Goal: Task Accomplishment & Management: Use online tool/utility

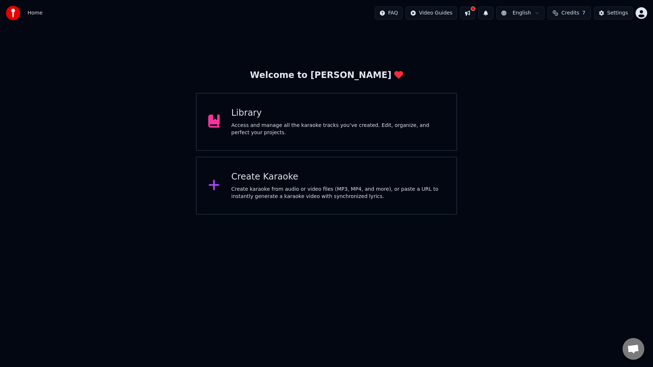
click at [297, 123] on div "Access and manage all the karaoke tracks you’ve created. Edit, organize, and pe…" at bounding box center [338, 129] width 214 height 15
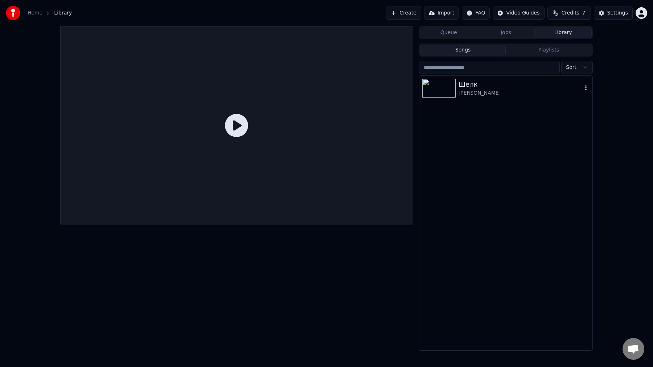
click at [497, 94] on div "[PERSON_NAME]" at bounding box center [521, 93] width 124 height 7
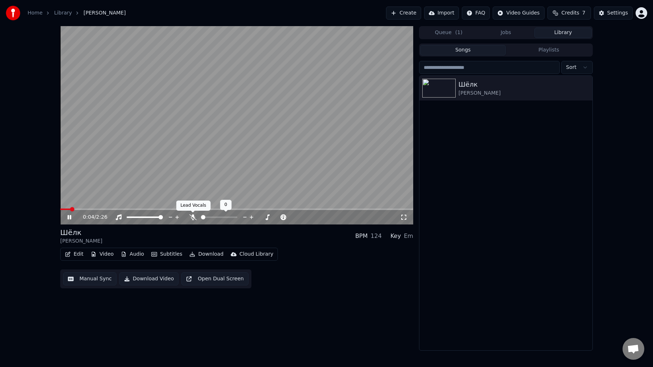
click at [192, 218] on icon at bounding box center [192, 217] width 7 height 6
click at [204, 219] on span at bounding box center [206, 217] width 4 height 4
click at [645, 10] on html "Home Library [GEOGRAPHIC_DATA][PERSON_NAME] Create Import FAQ Video Guides Cred…" at bounding box center [326, 183] width 653 height 367
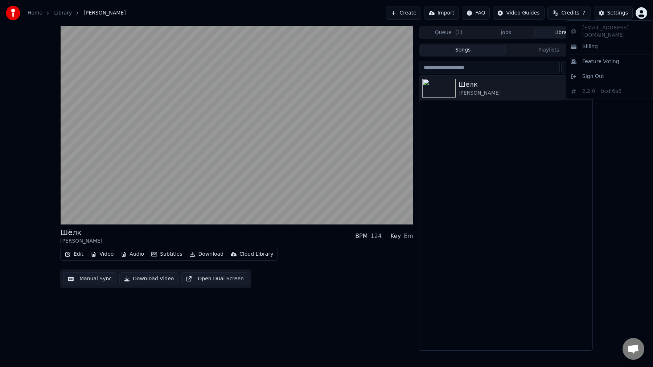
click at [582, 14] on html "Home Library [GEOGRAPHIC_DATA] • [PERSON_NAME] Create Import FAQ Video Guides C…" at bounding box center [326, 183] width 653 height 367
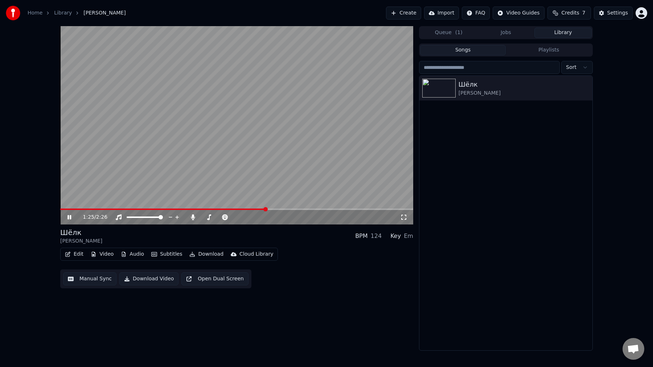
click at [176, 255] on button "Subtitles" at bounding box center [166, 254] width 37 height 10
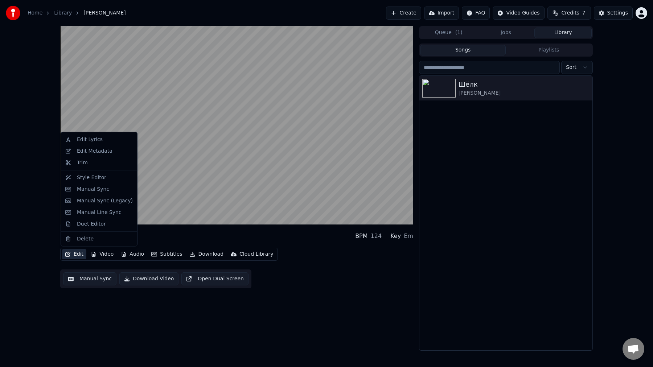
click at [71, 256] on button "Edit" at bounding box center [74, 254] width 24 height 10
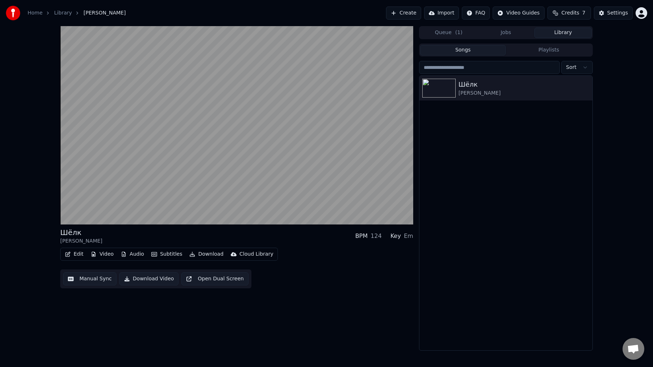
click at [71, 256] on button "Edit" at bounding box center [74, 254] width 24 height 10
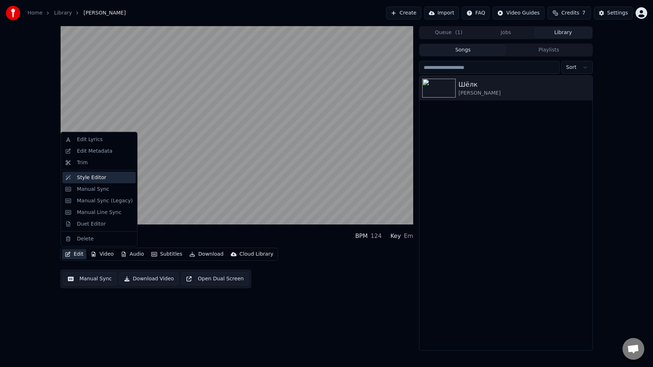
click at [106, 179] on div "Style Editor" at bounding box center [105, 177] width 56 height 7
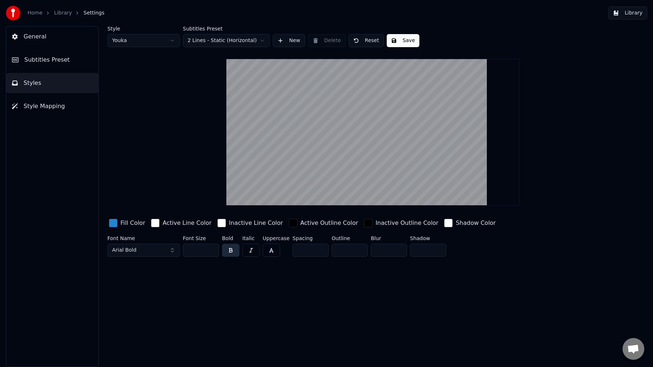
click at [153, 39] on html "Home Library Settings Library General Subtitles Preset Styles Style Mapping Sty…" at bounding box center [326, 183] width 653 height 367
type input "*"
click at [233, 42] on html "Home Library Settings Library General Subtitles Preset Styles Style Mapping Sty…" at bounding box center [326, 183] width 653 height 367
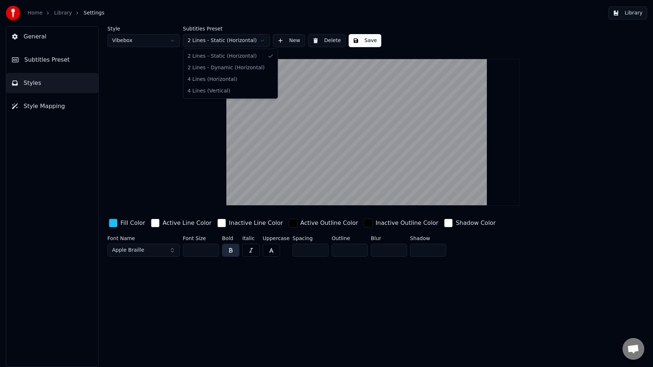
click at [233, 42] on html "Home Library Settings Library General Subtitles Preset Styles Style Mapping Sty…" at bounding box center [326, 183] width 653 height 367
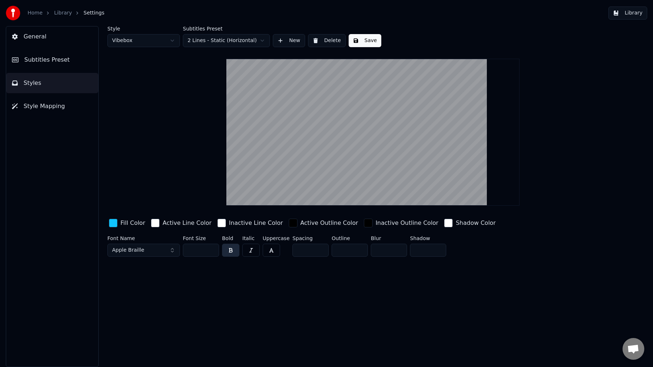
click at [359, 40] on button "Save" at bounding box center [365, 40] width 33 height 13
click at [43, 63] on span "Subtitles Preset" at bounding box center [46, 60] width 45 height 9
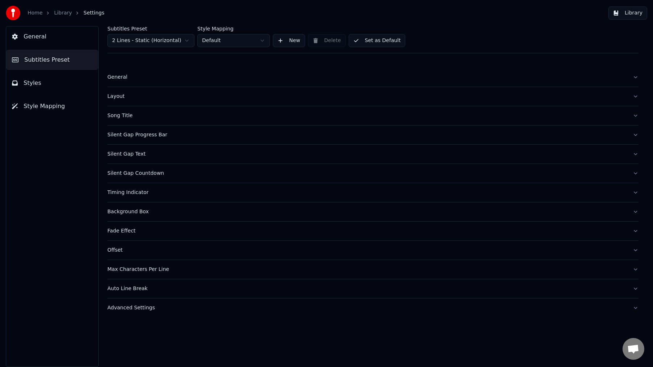
click at [137, 100] on div "Layout" at bounding box center [367, 96] width 520 height 7
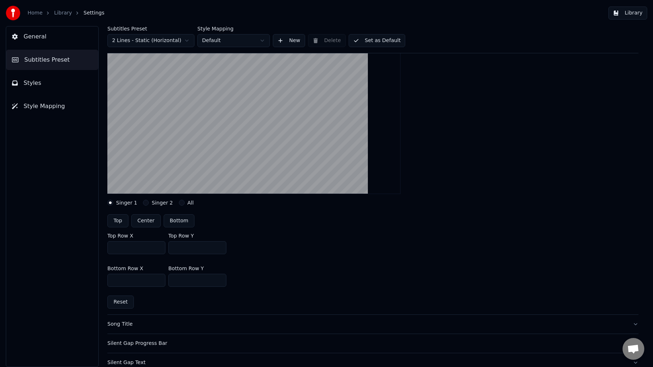
scroll to position [76, 0]
click at [156, 200] on label "Singer 2" at bounding box center [162, 201] width 21 height 5
click at [149, 200] on button "Singer 2" at bounding box center [146, 201] width 6 height 6
click at [118, 202] on label "Singer 1" at bounding box center [126, 201] width 21 height 5
click at [113, 202] on button "Singer 1" at bounding box center [110, 201] width 6 height 6
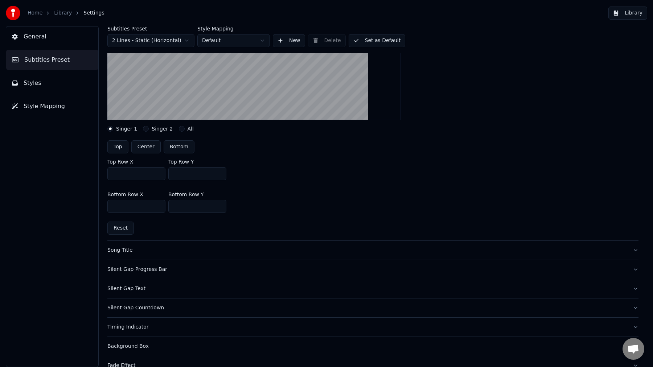
scroll to position [149, 0]
click at [131, 249] on div "Song Title" at bounding box center [367, 249] width 520 height 7
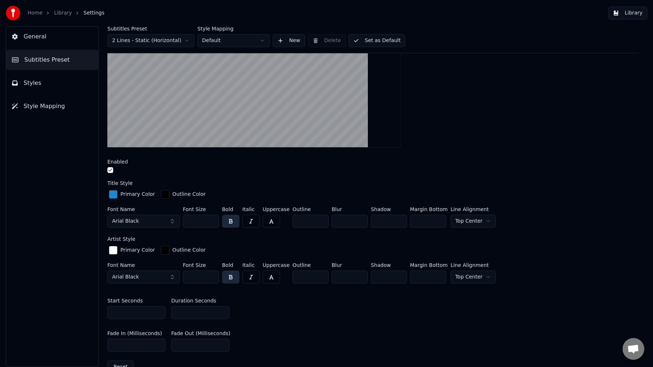
scroll to position [140, 0]
click at [109, 169] on button "button" at bounding box center [110, 171] width 6 height 6
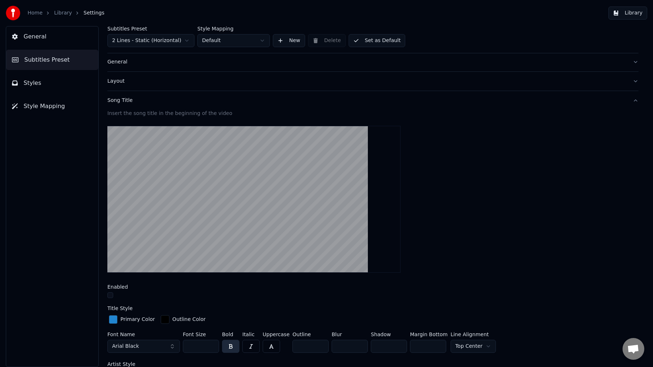
scroll to position [0, 0]
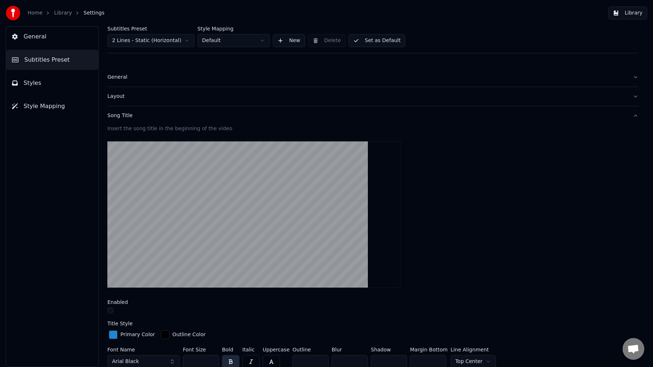
click at [123, 113] on div "Song Title" at bounding box center [367, 115] width 520 height 7
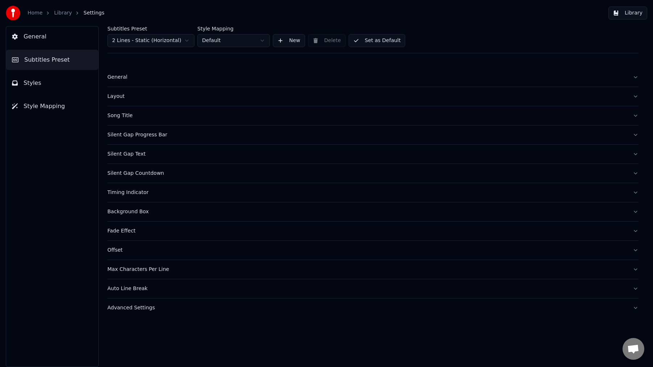
click at [153, 138] on div "Silent Gap Progress Bar" at bounding box center [367, 134] width 520 height 7
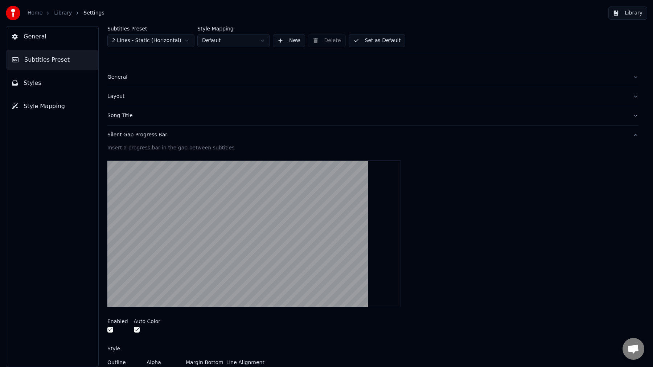
click at [111, 330] on button "button" at bounding box center [110, 330] width 6 height 6
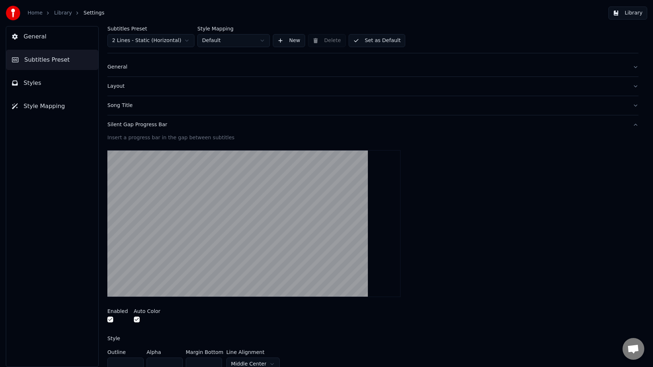
scroll to position [8, 0]
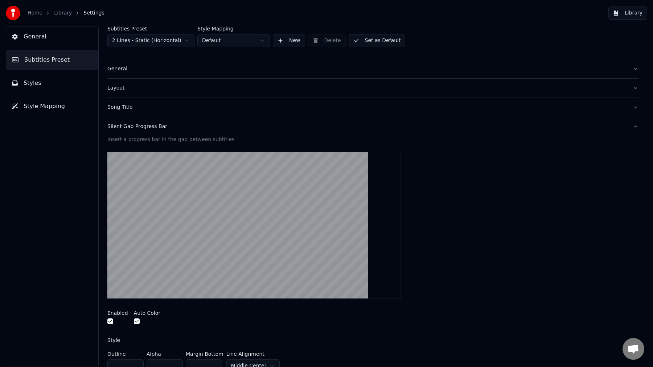
click at [126, 128] on div "Silent Gap Progress Bar" at bounding box center [367, 126] width 520 height 7
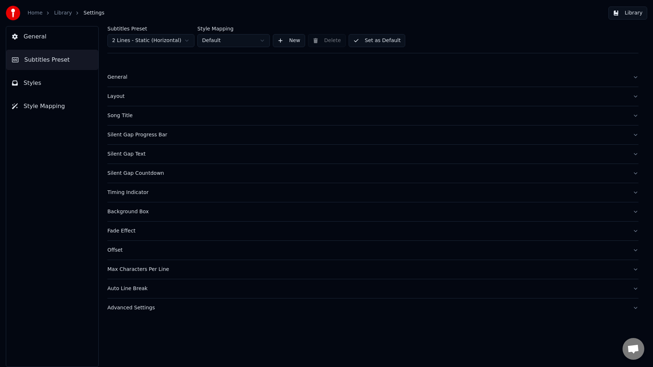
click at [155, 174] on div "Silent Gap Countdown" at bounding box center [367, 173] width 520 height 7
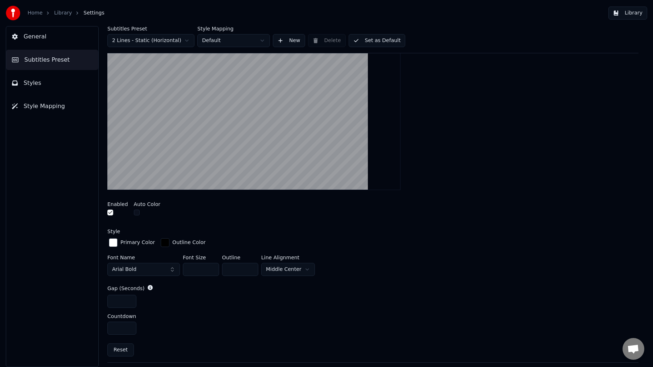
scroll to position [164, 0]
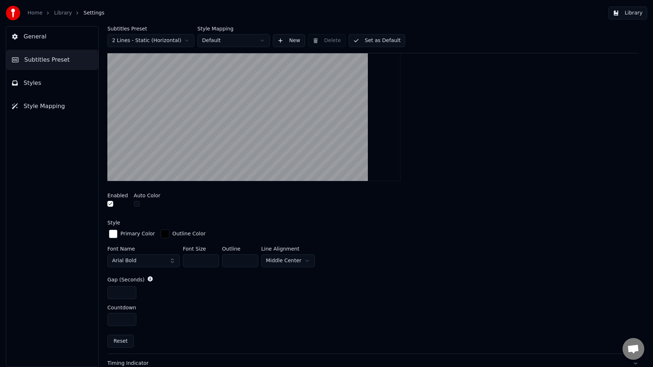
click at [287, 262] on html "Home Library Settings Library General Subtitles Preset Styles Style Mapping Sub…" at bounding box center [326, 183] width 653 height 367
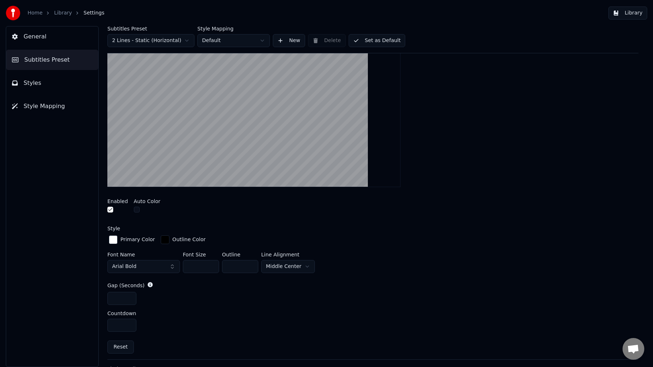
scroll to position [155, 0]
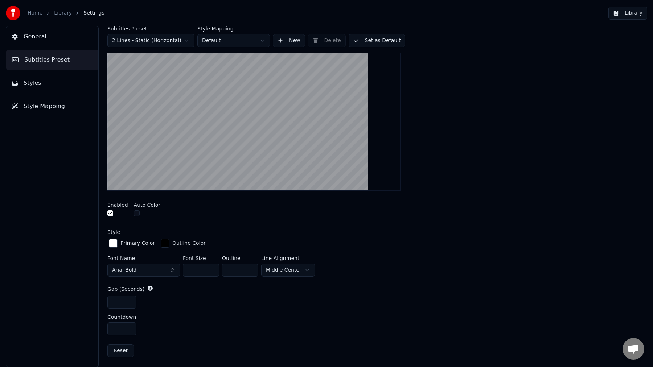
click at [131, 216] on div "Enabled Auto Color" at bounding box center [372, 210] width 531 height 27
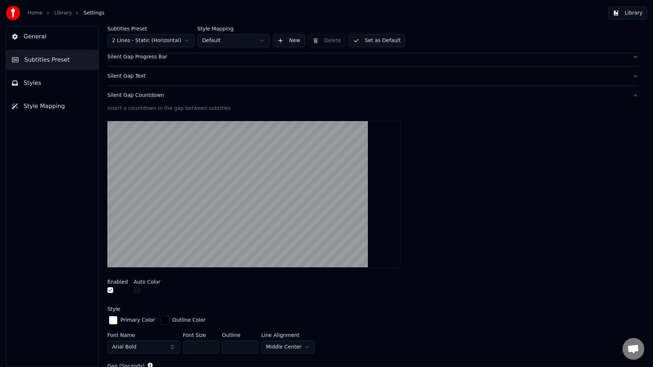
scroll to position [0, 0]
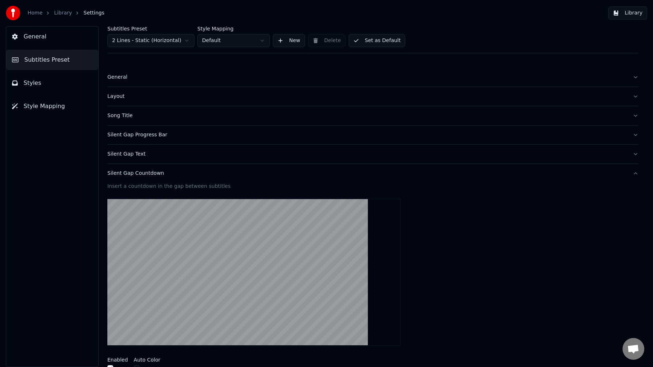
click at [129, 171] on div "Silent Gap Countdown" at bounding box center [367, 173] width 520 height 7
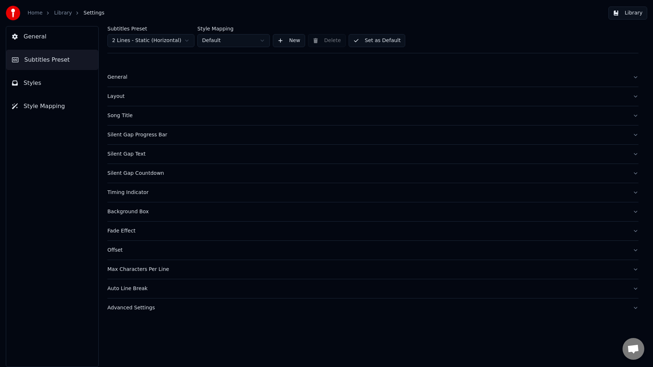
click at [161, 192] on div "Timing Indicator" at bounding box center [367, 192] width 520 height 7
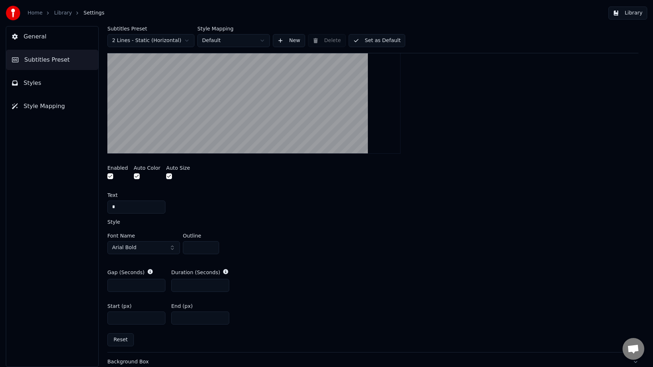
scroll to position [212, 0]
click at [198, 246] on input "*" at bounding box center [201, 247] width 36 height 13
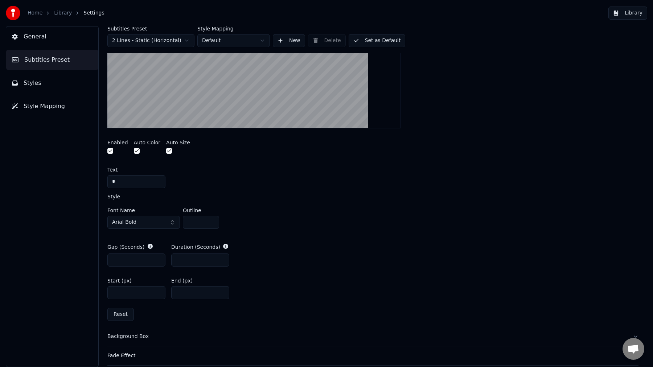
scroll to position [238, 0]
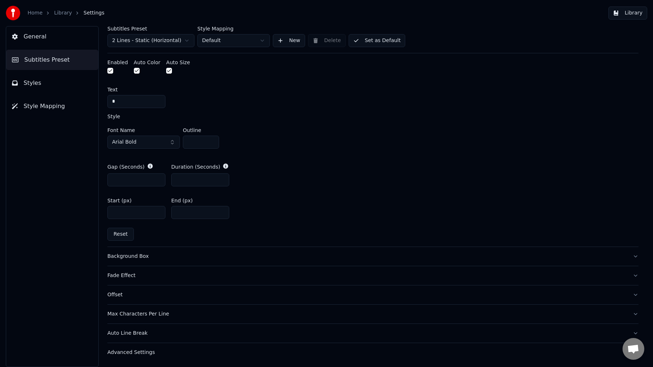
type input "*"
click at [147, 253] on div "Background Box" at bounding box center [367, 256] width 520 height 7
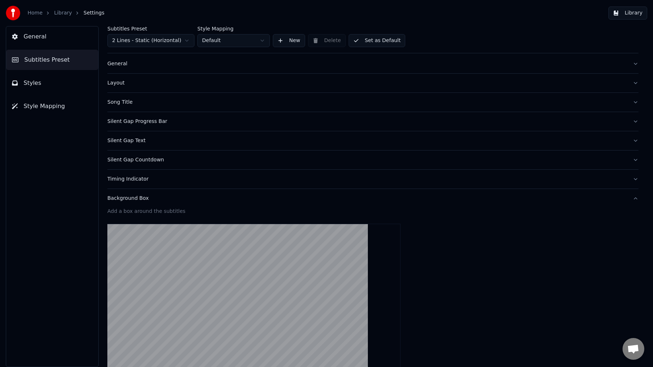
scroll to position [0, 0]
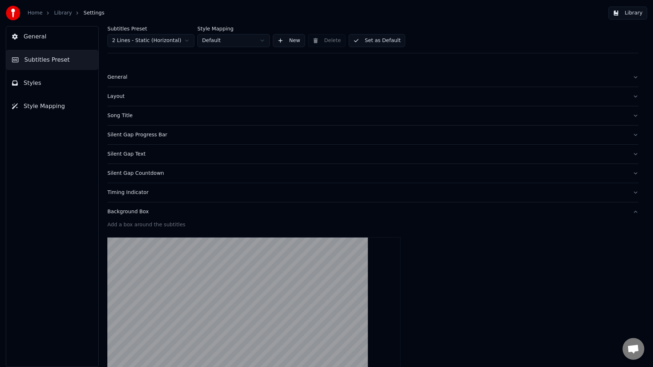
click at [229, 45] on html "Home Library Settings Library General Subtitles Preset Styles Style Mapping Sub…" at bounding box center [326, 183] width 653 height 367
click at [375, 39] on button "Set as Default" at bounding box center [377, 40] width 57 height 13
click at [369, 40] on button "Done" at bounding box center [366, 40] width 34 height 13
click at [42, 37] on span "General" at bounding box center [35, 36] width 23 height 9
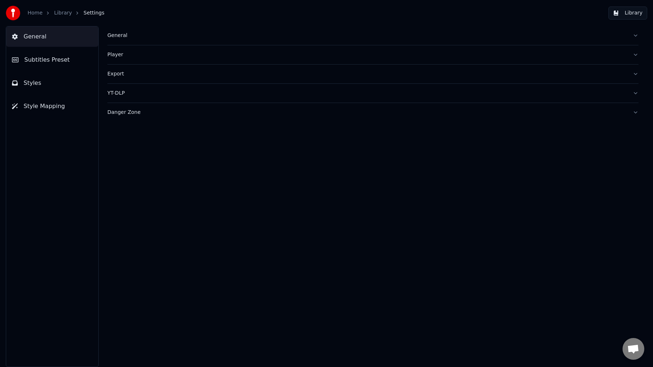
click at [58, 15] on link "Library" at bounding box center [63, 12] width 18 height 7
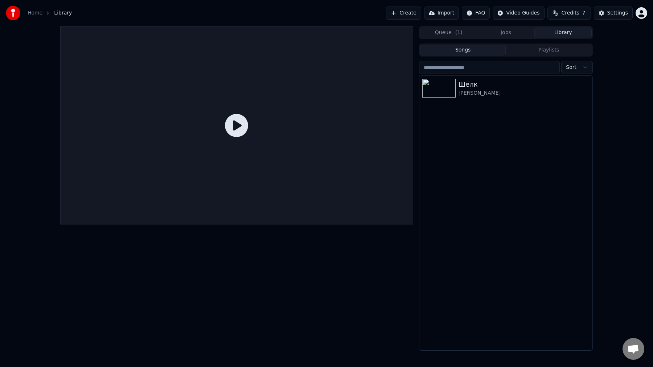
click at [240, 129] on icon at bounding box center [236, 125] width 23 height 23
click at [499, 84] on div "Шёлк" at bounding box center [521, 84] width 124 height 10
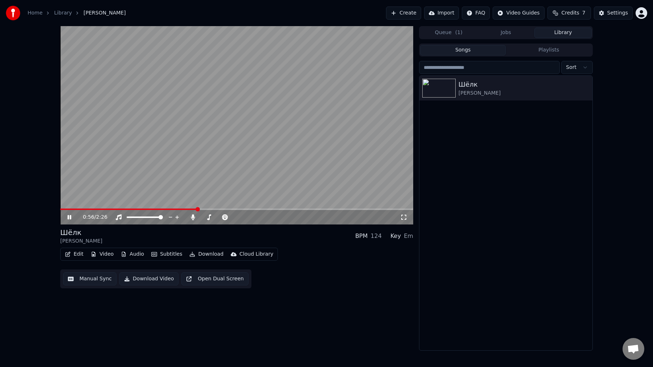
click at [211, 252] on button "Download" at bounding box center [206, 254] width 40 height 10
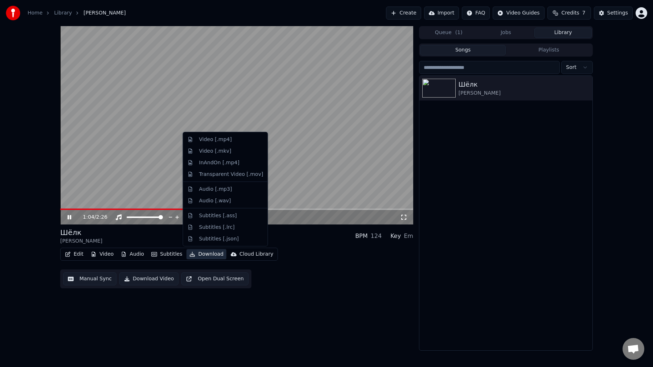
click at [336, 297] on div "1:04 / 2:26 Шёлк [PERSON_NAME] BPM 124 Key Em Edit Video Audio Subtitles Downlo…" at bounding box center [236, 188] width 353 height 325
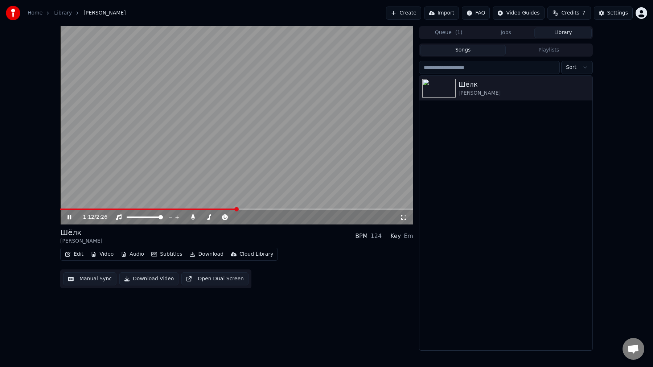
click at [379, 237] on div "124" at bounding box center [376, 236] width 11 height 9
click at [405, 237] on div "Em" at bounding box center [408, 236] width 9 height 9
click at [281, 118] on video at bounding box center [236, 125] width 353 height 198
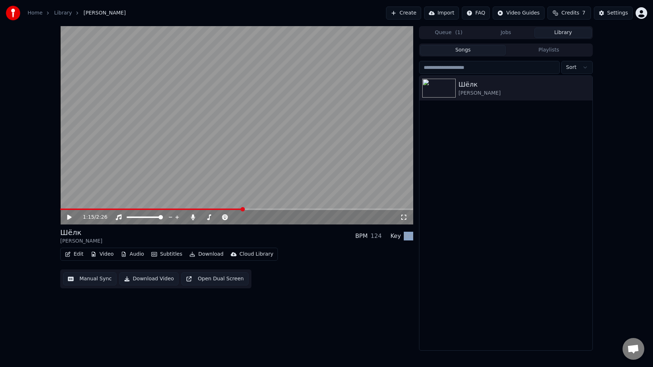
click at [256, 122] on video at bounding box center [236, 125] width 353 height 198
click at [75, 256] on button "Edit" at bounding box center [74, 254] width 24 height 10
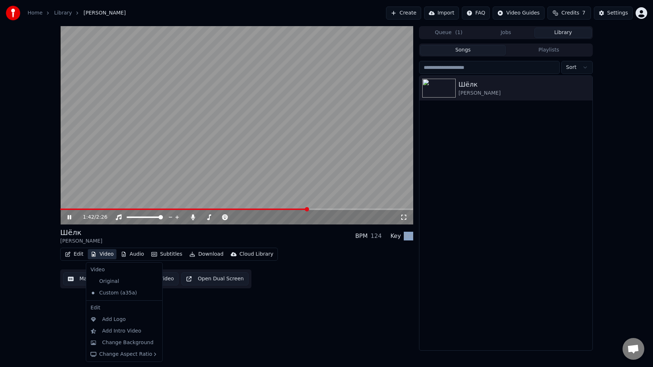
click at [100, 255] on button "Video" at bounding box center [102, 254] width 29 height 10
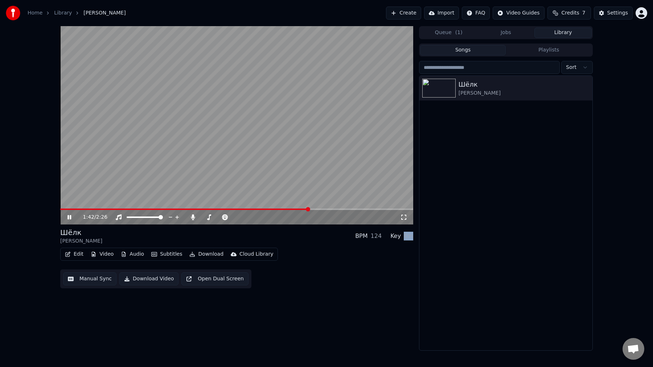
click at [100, 255] on button "Video" at bounding box center [102, 254] width 29 height 10
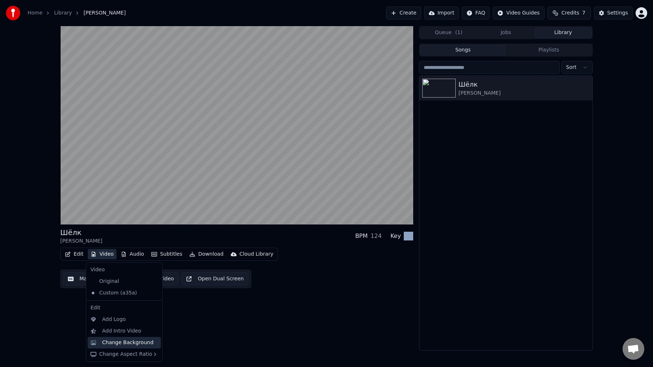
click at [141, 345] on div "Change Background" at bounding box center [128, 342] width 52 height 7
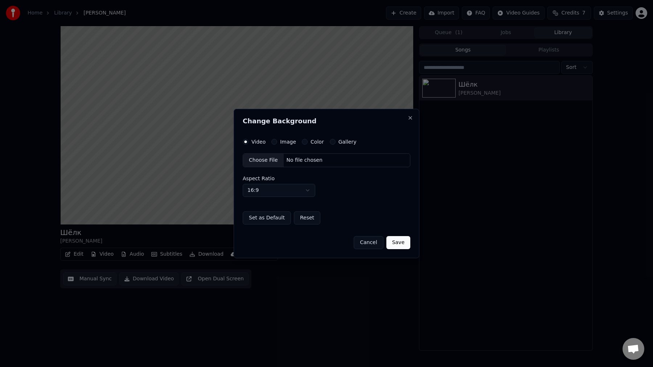
click at [312, 143] on label "Color" at bounding box center [317, 141] width 13 height 5
click at [308, 143] on button "Color" at bounding box center [305, 142] width 6 height 6
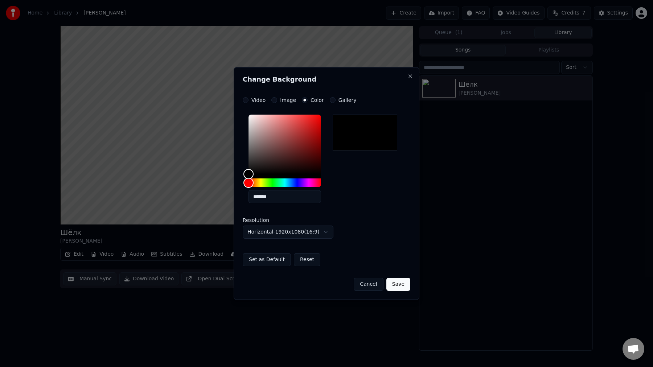
click at [400, 282] on button "Save" at bounding box center [398, 284] width 24 height 13
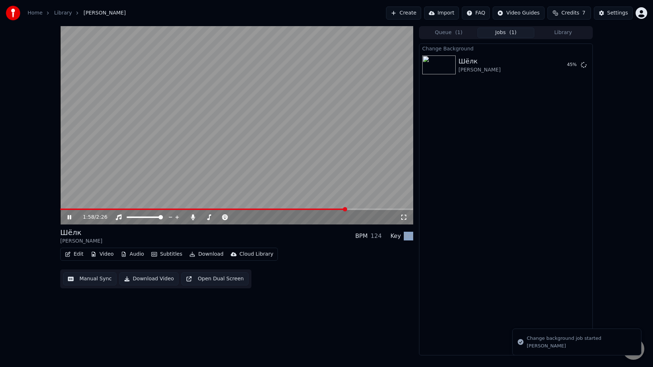
click at [445, 30] on button "Queue ( 1 )" at bounding box center [448, 33] width 57 height 11
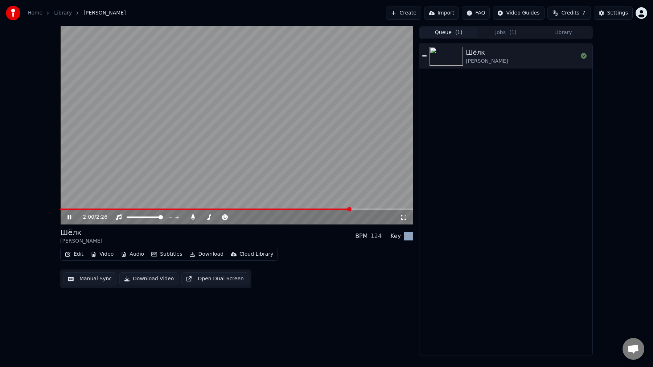
click at [490, 35] on button "Jobs ( 1 )" at bounding box center [505, 33] width 57 height 11
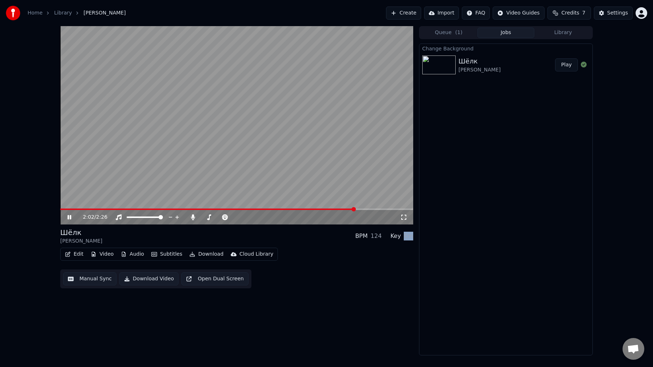
click at [106, 255] on button "Video" at bounding box center [102, 254] width 29 height 10
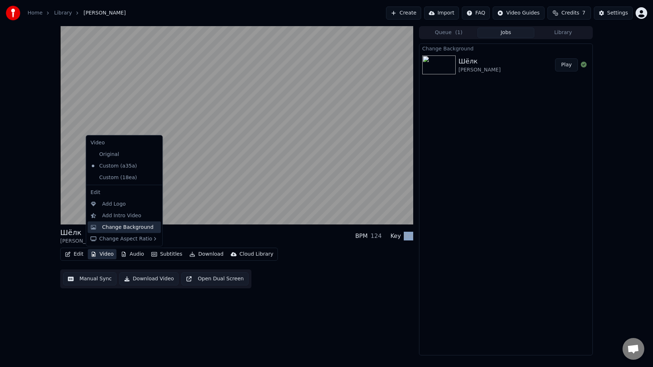
click at [126, 227] on div "Change Background" at bounding box center [128, 226] width 52 height 7
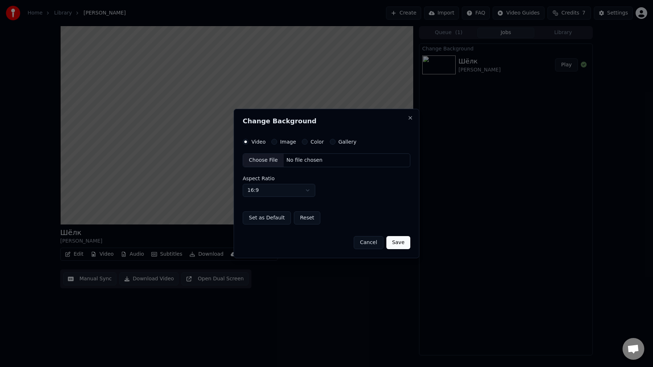
click at [286, 140] on label "Image" at bounding box center [288, 141] width 16 height 5
click at [277, 140] on button "Image" at bounding box center [274, 142] width 6 height 6
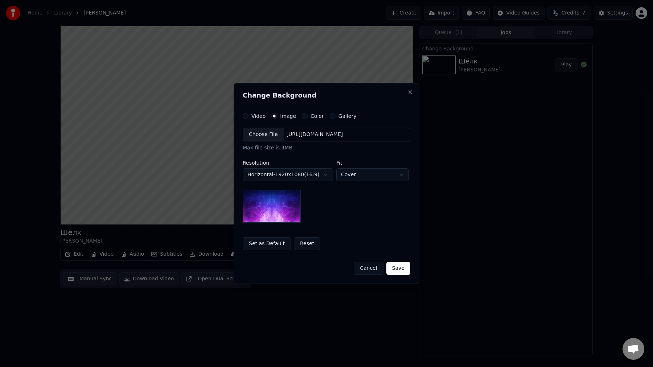
click at [314, 115] on label "Color" at bounding box center [317, 116] width 13 height 5
click at [308, 115] on button "Color" at bounding box center [305, 116] width 6 height 6
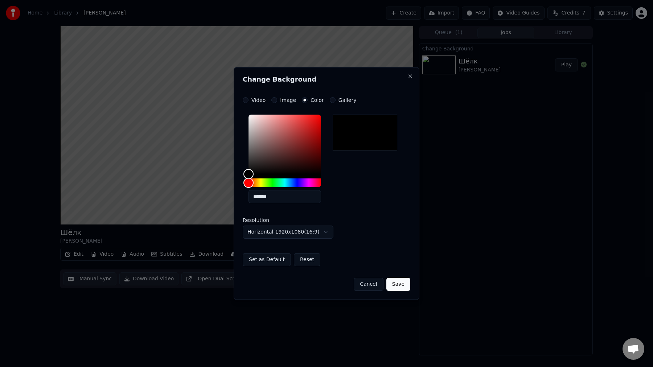
click at [341, 101] on label "Gallery" at bounding box center [347, 100] width 18 height 5
click at [336, 101] on button "Gallery" at bounding box center [333, 100] width 6 height 6
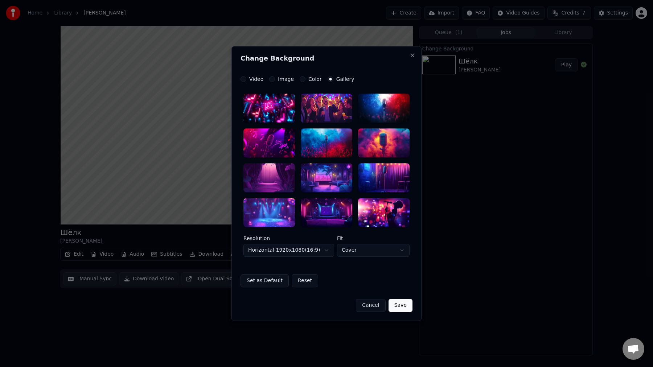
click at [267, 112] on div at bounding box center [269, 108] width 52 height 29
click at [400, 305] on button "Save" at bounding box center [401, 305] width 24 height 13
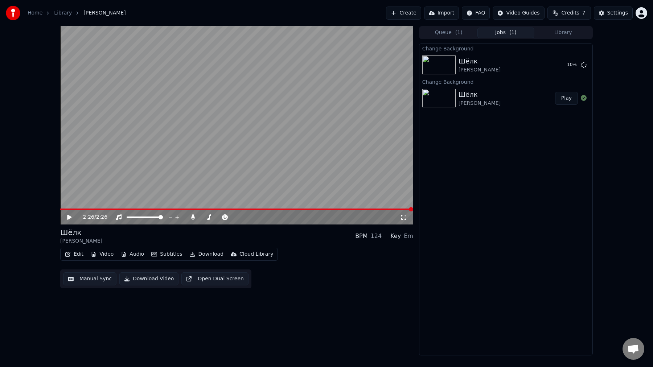
click at [564, 99] on button "Play" at bounding box center [566, 98] width 23 height 13
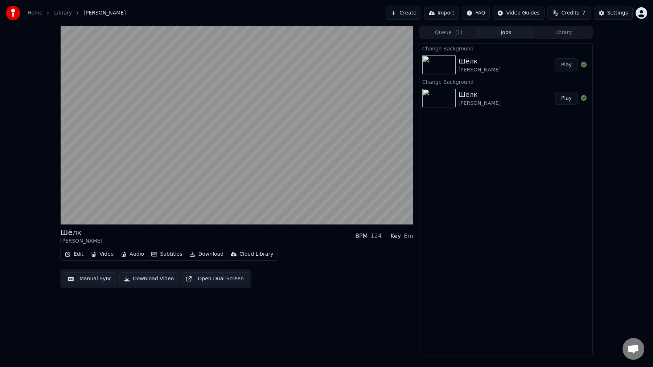
click at [510, 69] on div "Шёлк [PERSON_NAME]" at bounding box center [507, 64] width 97 height 17
click at [494, 107] on div "Шёлк [PERSON_NAME] Play" at bounding box center [505, 98] width 173 height 25
click at [444, 33] on button "Queue ( 1 )" at bounding box center [448, 33] width 57 height 11
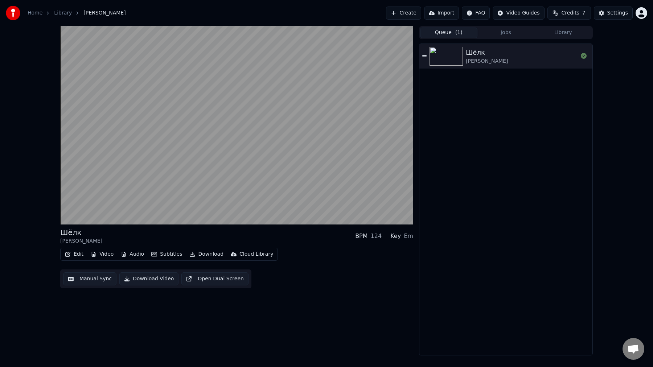
click at [494, 30] on button "Jobs" at bounding box center [505, 33] width 57 height 11
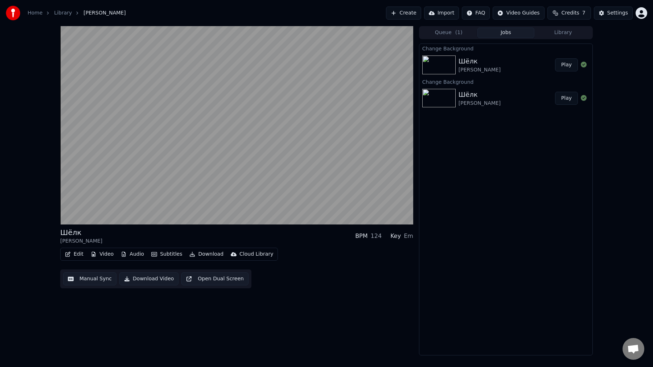
click at [492, 73] on div "[PERSON_NAME]" at bounding box center [480, 69] width 42 height 7
click at [568, 67] on button "Play" at bounding box center [566, 64] width 23 height 13
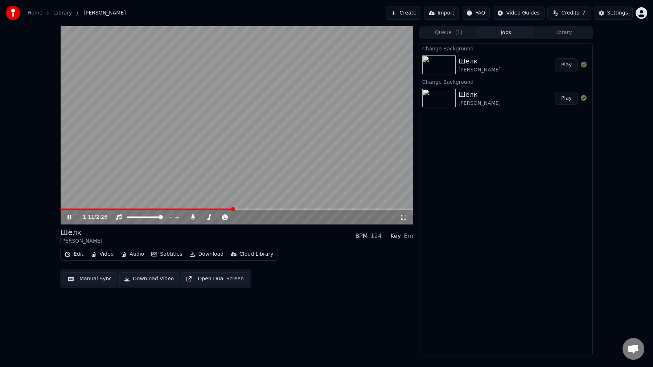
click at [70, 218] on icon at bounding box center [69, 217] width 4 height 4
click at [571, 37] on button "Library" at bounding box center [562, 33] width 57 height 11
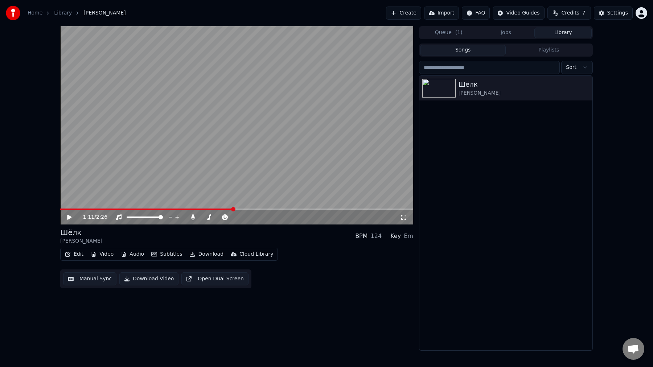
click at [408, 15] on button "Create" at bounding box center [403, 13] width 35 height 13
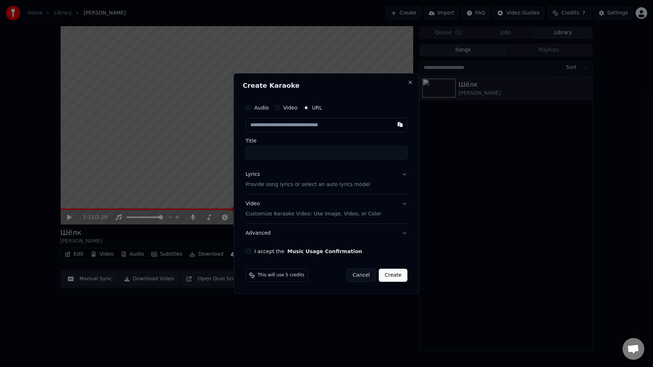
click at [276, 108] on button "Video" at bounding box center [278, 108] width 6 height 6
click at [312, 109] on label "URL" at bounding box center [317, 108] width 10 height 5
click at [309, 109] on button "URL" at bounding box center [306, 108] width 6 height 6
click at [318, 120] on input "text" at bounding box center [327, 125] width 162 height 15
paste input "**********"
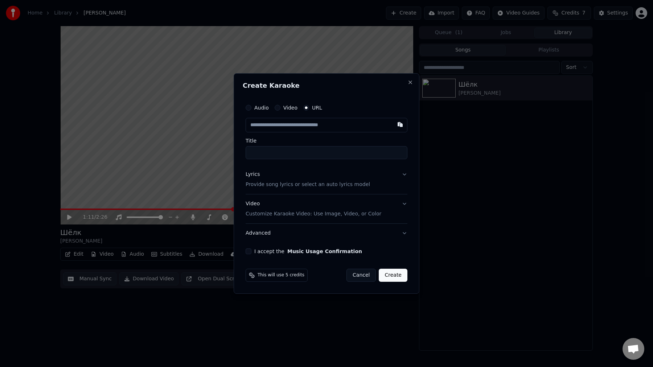
type input "**********"
click at [304, 139] on label "Title" at bounding box center [327, 140] width 162 height 5
click at [304, 146] on input "**********" at bounding box center [327, 152] width 162 height 13
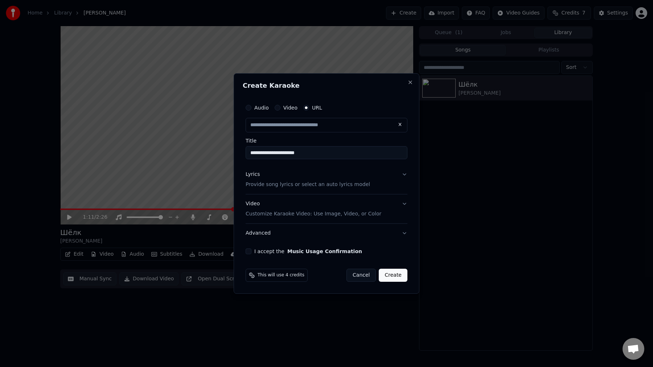
click at [349, 186] on p "Provide song lyrics or select an auto lyrics model" at bounding box center [308, 184] width 124 height 7
type input "**********"
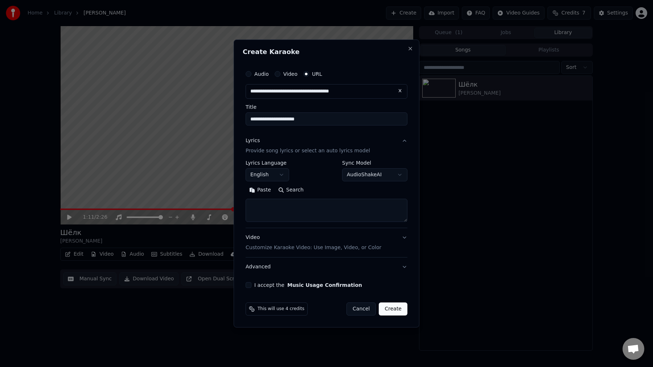
click at [276, 176] on button "English" at bounding box center [268, 174] width 44 height 13
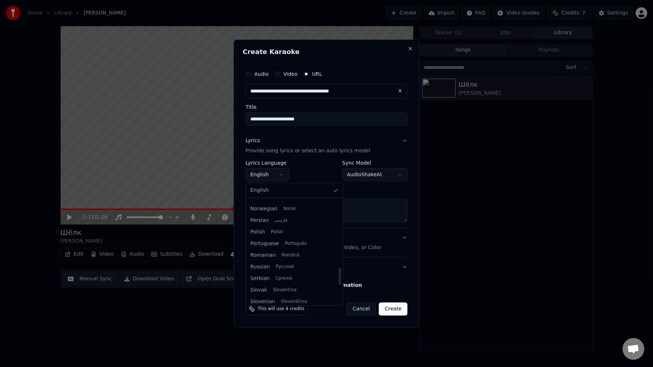
scroll to position [445, 0]
select select "**"
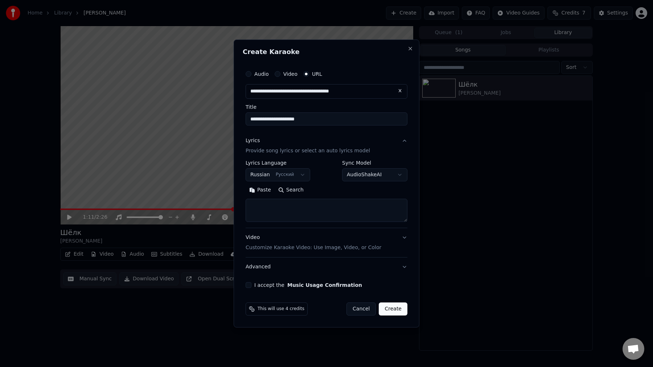
click at [291, 192] on button "Search" at bounding box center [291, 190] width 33 height 12
type textarea "**********"
click at [379, 180] on body "**********" at bounding box center [326, 183] width 653 height 367
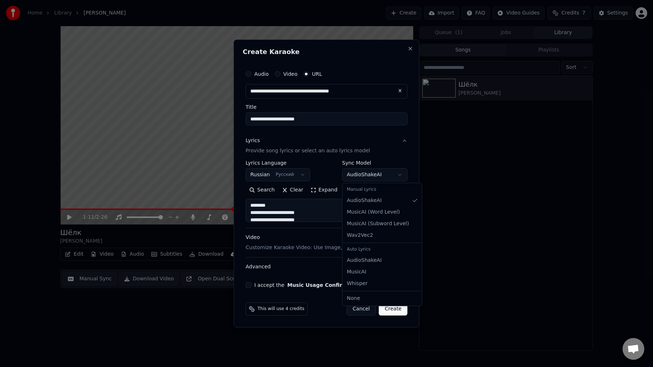
click at [379, 180] on div at bounding box center [326, 183] width 653 height 367
click at [249, 283] on button "I accept the Music Usage Confirmation" at bounding box center [249, 285] width 6 height 6
click at [316, 251] on p "Customize Karaoke Video: Use Image, Video, or Color" at bounding box center [314, 247] width 136 height 7
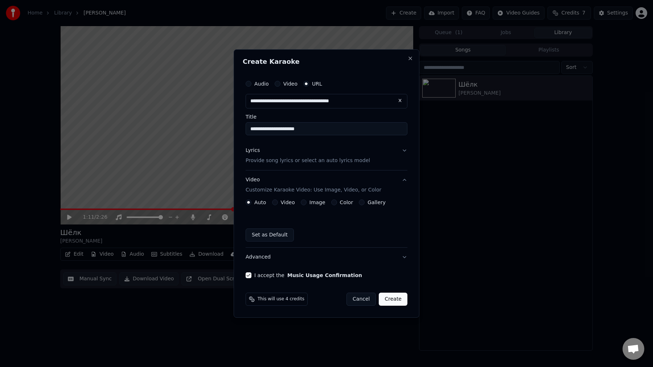
click at [319, 206] on div "Auto Video Image Color Gallery Set as Default" at bounding box center [327, 221] width 162 height 42
click at [309, 202] on label "Image" at bounding box center [317, 202] width 16 height 5
click at [307, 202] on button "Image" at bounding box center [304, 203] width 6 height 6
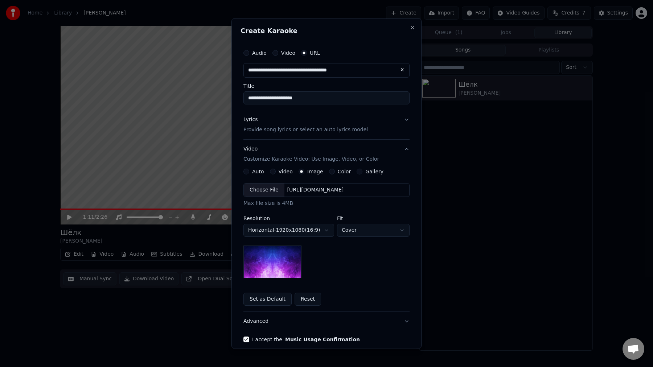
click at [329, 171] on button "Color" at bounding box center [332, 172] width 6 height 6
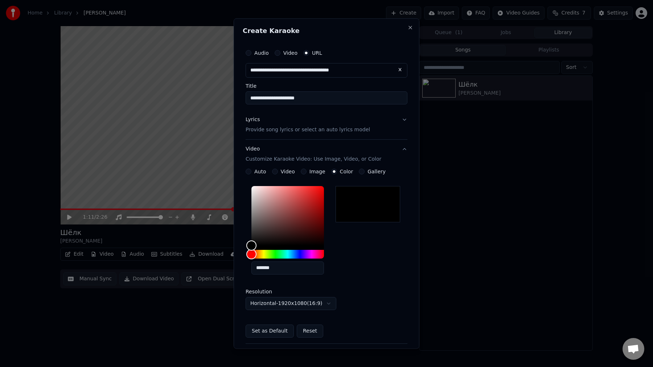
click at [252, 171] on div "Auto" at bounding box center [256, 172] width 21 height 6
click at [250, 173] on button "Auto" at bounding box center [249, 172] width 6 height 6
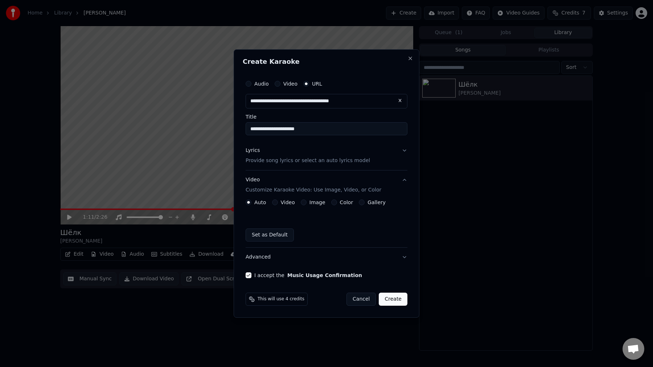
click at [397, 300] on button "Create" at bounding box center [393, 299] width 29 height 13
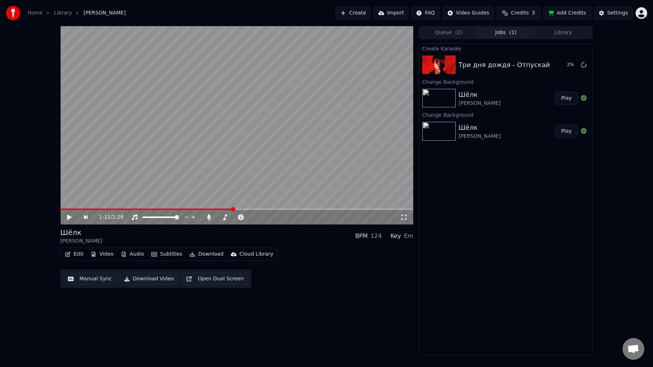
click at [515, 235] on div "Create Karaoke Три дня дождя - Отпускай 2 % Change Background [PERSON_NAME] Pla…" at bounding box center [506, 200] width 174 height 312
click at [563, 9] on button "Add Credits" at bounding box center [567, 13] width 48 height 13
click at [564, 66] on button "Play" at bounding box center [566, 64] width 23 height 13
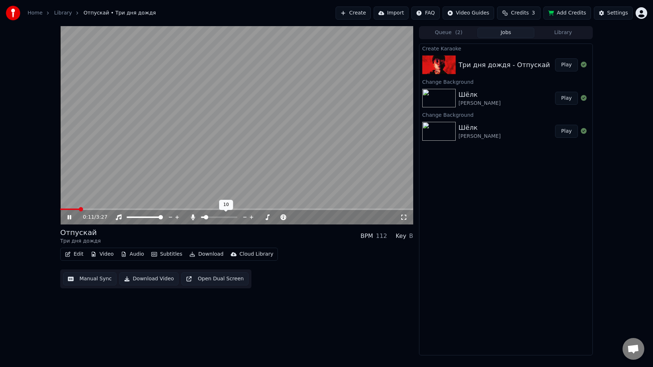
click at [204, 218] on span at bounding box center [206, 217] width 4 height 4
click at [313, 258] on div "Edit Video Audio Subtitles Download Cloud Library Manual Sync Download Video Op…" at bounding box center [236, 268] width 353 height 41
click at [235, 218] on span at bounding box center [235, 217] width 4 height 4
click at [211, 218] on span at bounding box center [212, 217] width 4 height 4
click at [72, 209] on span at bounding box center [90, 209] width 61 height 1
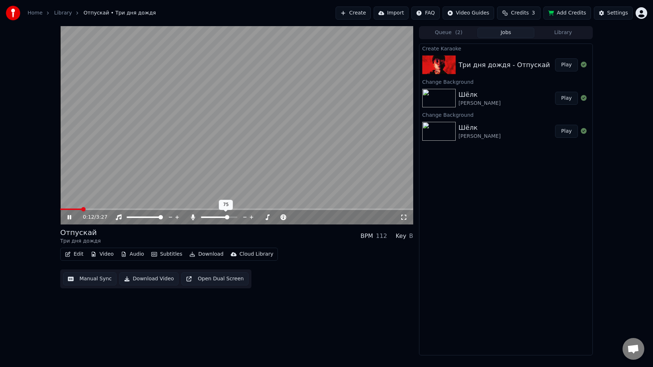
click at [228, 218] on span at bounding box center [227, 217] width 4 height 4
click at [160, 254] on button "Subtitles" at bounding box center [166, 254] width 37 height 10
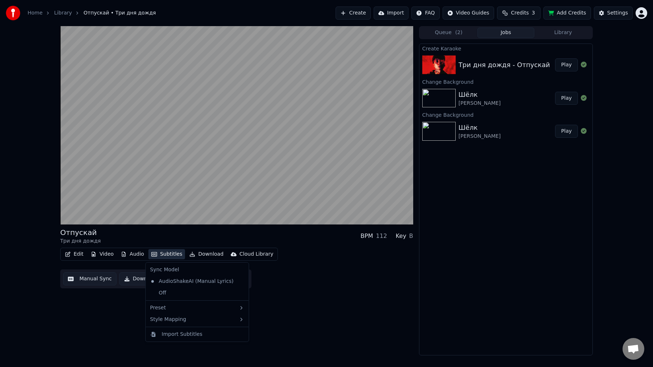
click at [102, 281] on button "Manual Sync" at bounding box center [89, 278] width 53 height 13
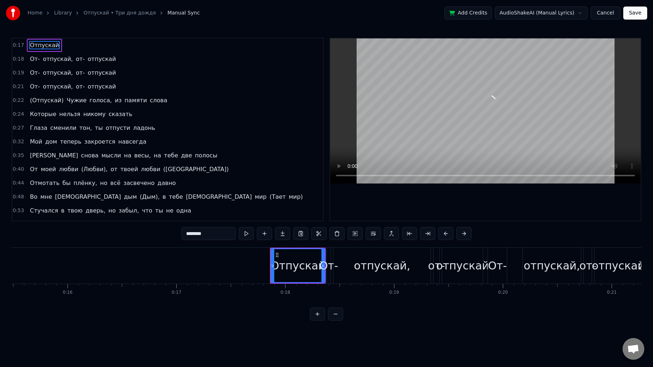
scroll to position [0, 1908]
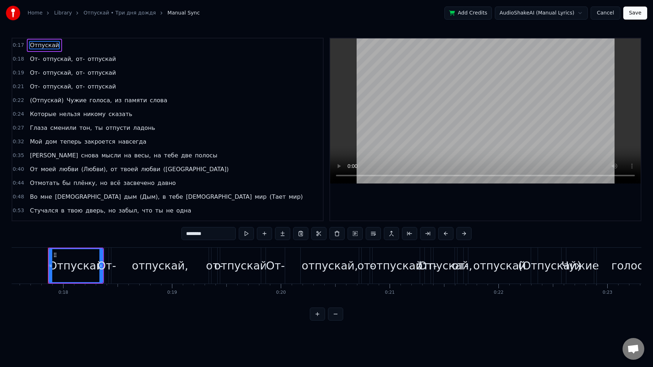
click at [110, 86] on div "0:21 От- отпускай, от- отпускай" at bounding box center [167, 87] width 311 height 14
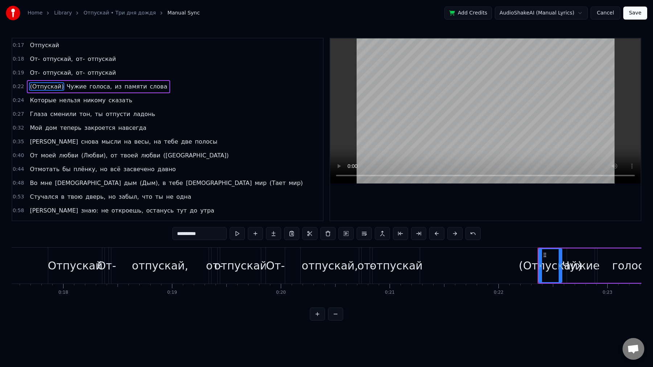
click at [106, 76] on span "отпускай" at bounding box center [102, 73] width 30 height 8
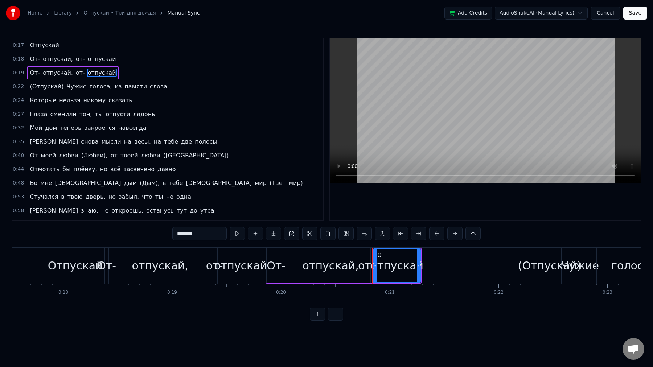
type input "**********"
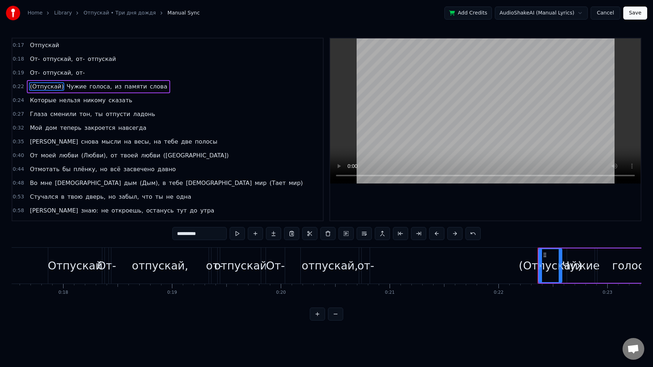
click at [85, 69] on div "0:19 От- отпускай, от-" at bounding box center [167, 73] width 311 height 14
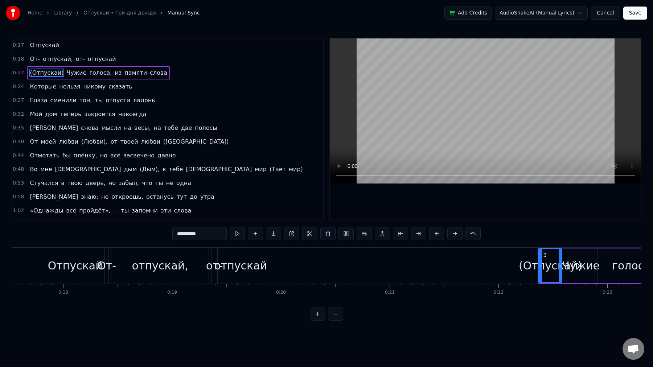
click at [63, 61] on span "отпускай," at bounding box center [58, 59] width 32 height 8
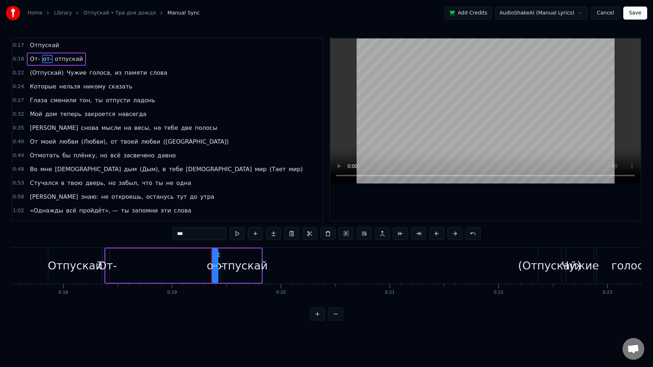
click at [74, 61] on span "отпускай" at bounding box center [69, 59] width 30 height 8
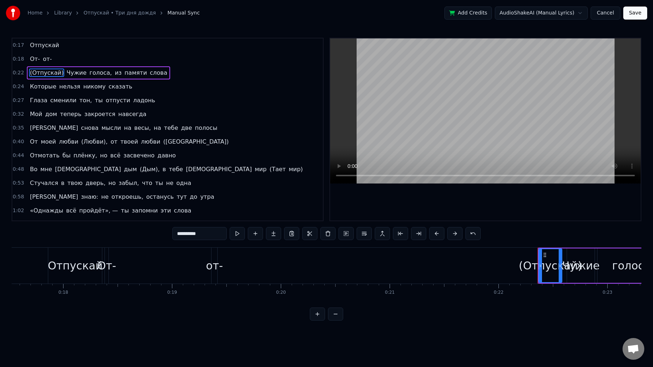
click at [44, 59] on span "от-" at bounding box center [47, 59] width 11 height 8
click at [36, 58] on span "От-" at bounding box center [35, 59] width 12 height 8
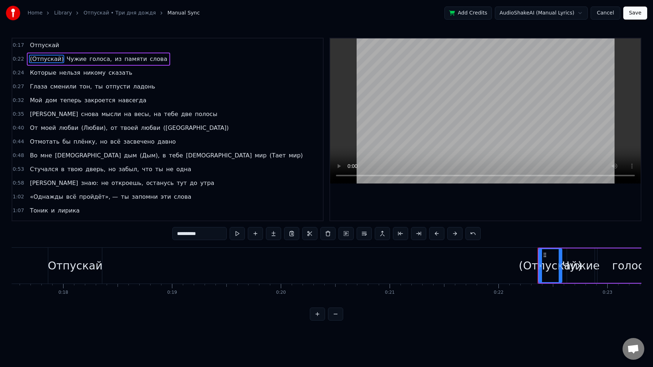
click at [49, 58] on span "(Отпускай)" at bounding box center [46, 59] width 35 height 8
type input "*****"
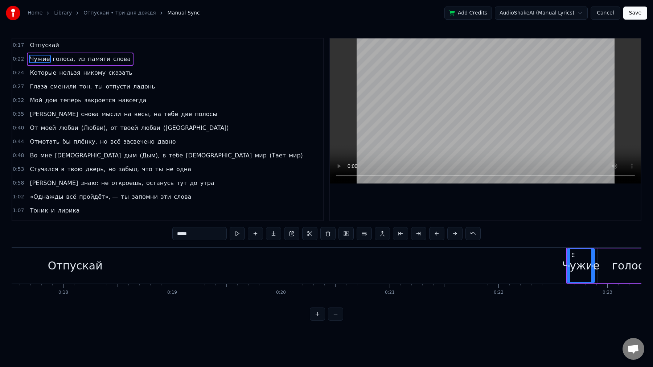
click at [179, 61] on div "0:22 Чужие голоса, из памяти слова" at bounding box center [167, 59] width 311 height 14
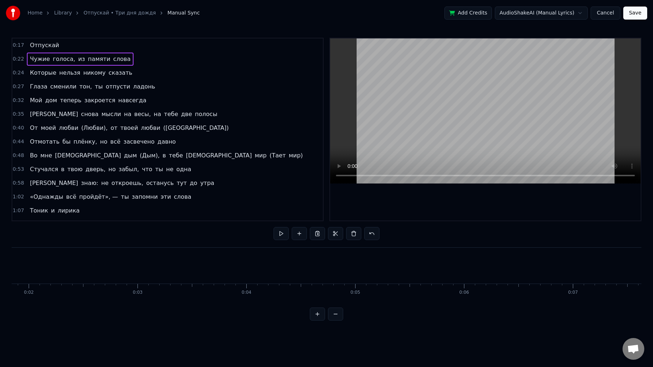
scroll to position [0, 0]
click at [44, 45] on span "Отпускай" at bounding box center [44, 45] width 31 height 8
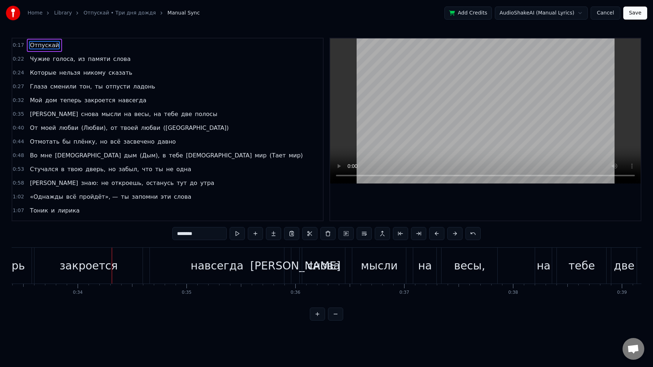
scroll to position [0, 3637]
click at [538, 13] on html "Home Library Отпускай • Три дня дождя Manual Sync Add Credits AudioShakeAI (Man…" at bounding box center [326, 166] width 653 height 332
click at [79, 47] on html "Home Library Отпускай • Три дня дождя Manual Sync Add Credits AudioShakeAI (Man…" at bounding box center [326, 166] width 653 height 332
click at [52, 45] on span "Отпускай" at bounding box center [44, 45] width 31 height 8
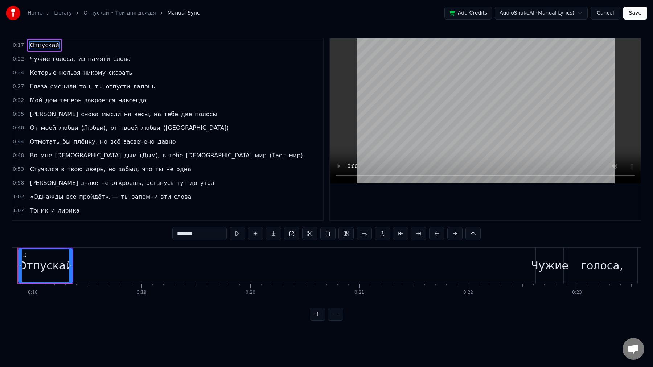
scroll to position [0, 1908]
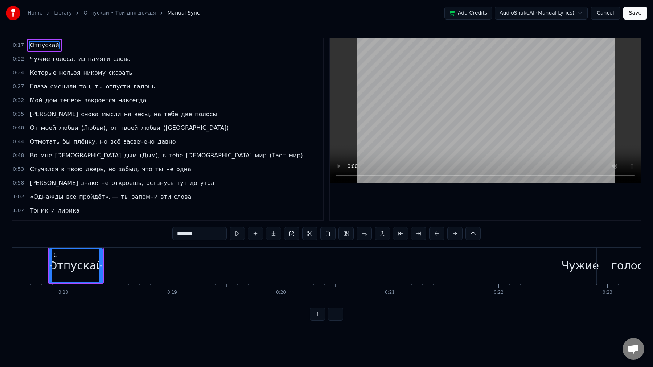
click at [584, 264] on div "Чужие" at bounding box center [580, 266] width 37 height 16
type input "*****"
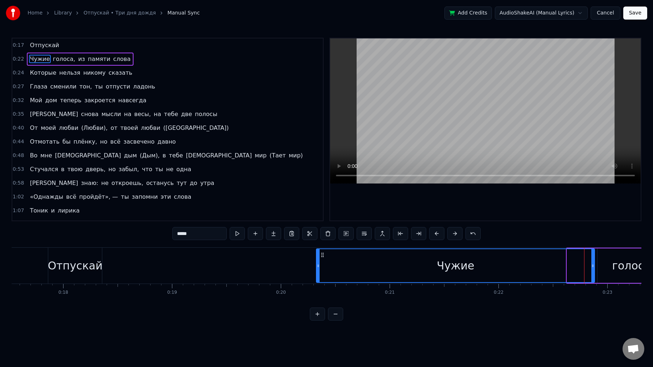
drag, startPoint x: 568, startPoint y: 265, endPoint x: 318, endPoint y: 289, distance: 251.8
click at [318, 289] on div "Отпускай Чужие голоса, из памяти слова [PERSON_NAME] нельзя никому сказать [PER…" at bounding box center [327, 274] width 630 height 54
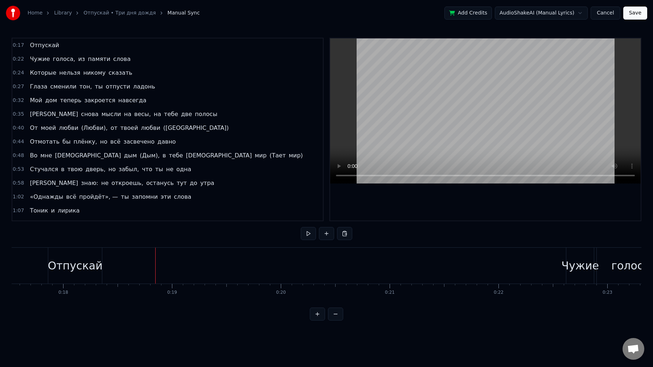
click at [87, 262] on div "Отпускай" at bounding box center [75, 266] width 55 height 16
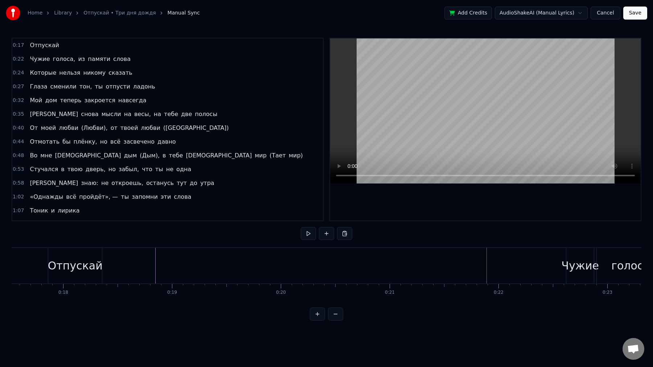
click at [91, 256] on div "Отпускай" at bounding box center [75, 266] width 54 height 36
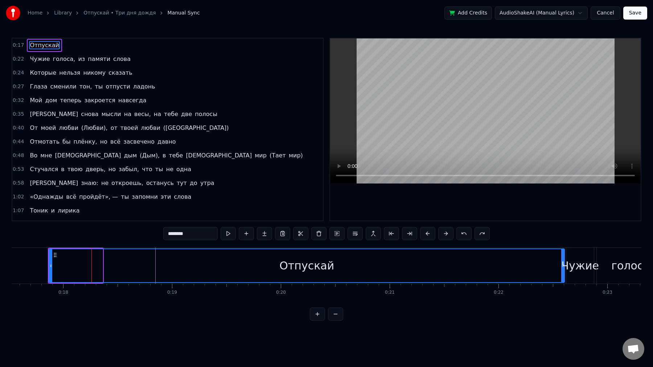
drag, startPoint x: 101, startPoint y: 262, endPoint x: 563, endPoint y: 286, distance: 462.5
click at [563, 286] on div "Отпускай Чужие голоса, из памяти слова [PERSON_NAME] нельзя никому сказать [PER…" at bounding box center [327, 274] width 630 height 54
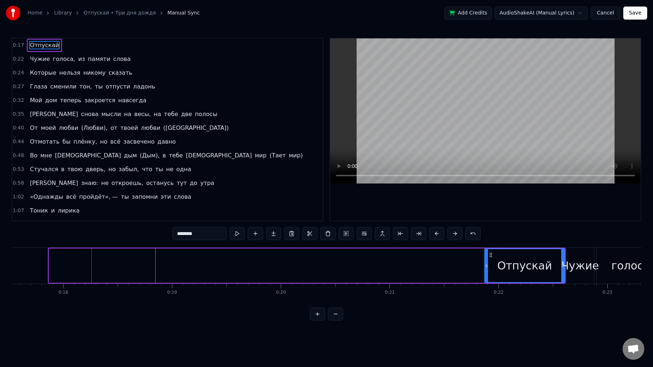
drag, startPoint x: 52, startPoint y: 268, endPoint x: 488, endPoint y: 283, distance: 436.0
click at [488, 283] on div "Отпускай" at bounding box center [307, 266] width 518 height 36
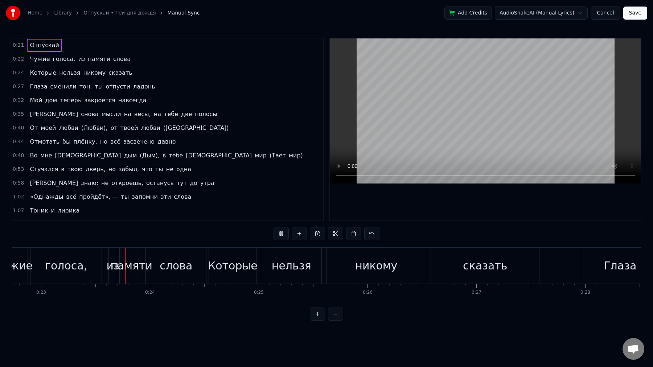
scroll to position [0, 2482]
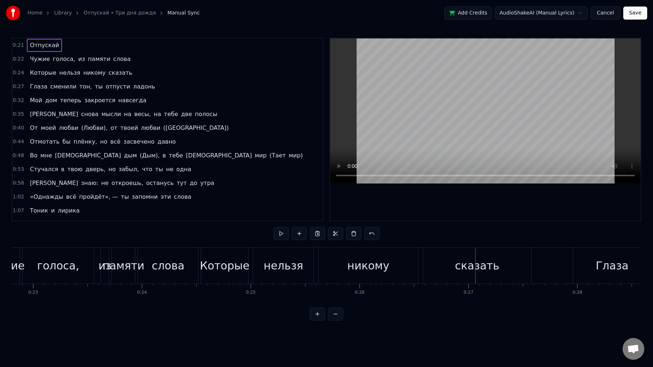
click at [604, 13] on button "Cancel" at bounding box center [605, 13] width 29 height 13
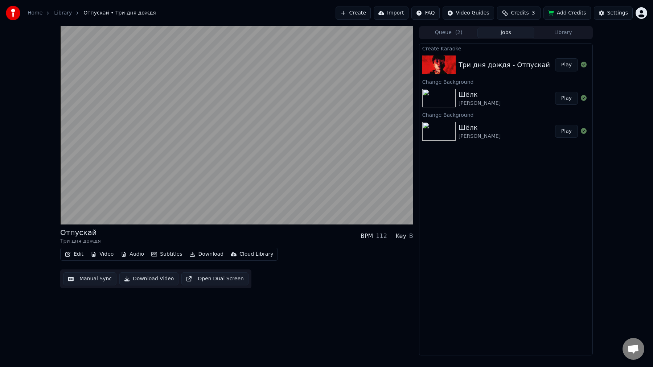
click at [258, 142] on video at bounding box center [236, 125] width 353 height 198
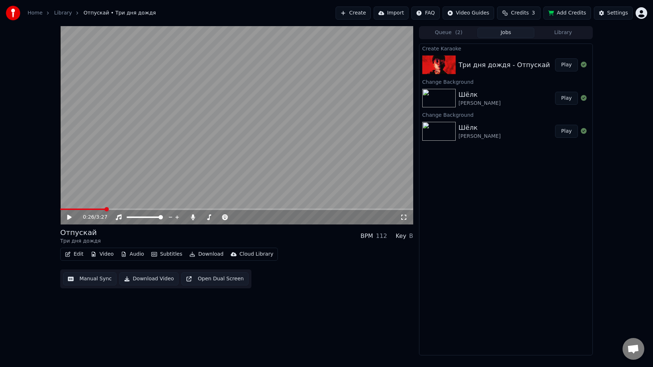
click at [83, 255] on button "Edit" at bounding box center [74, 254] width 24 height 10
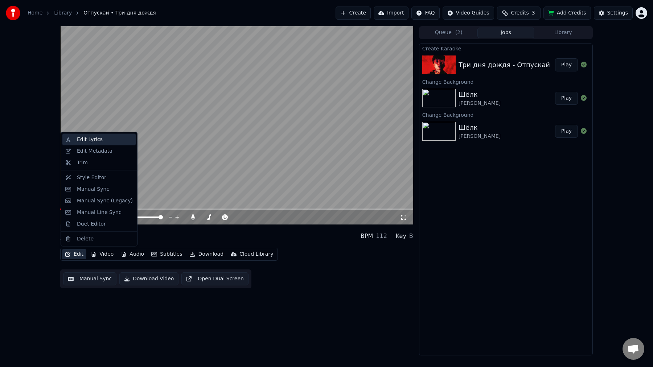
click at [119, 141] on div "Edit Lyrics" at bounding box center [105, 139] width 56 height 7
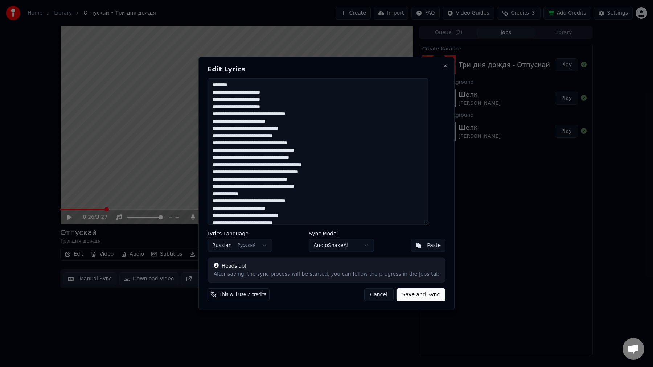
click at [250, 116] on textarea at bounding box center [318, 151] width 221 height 147
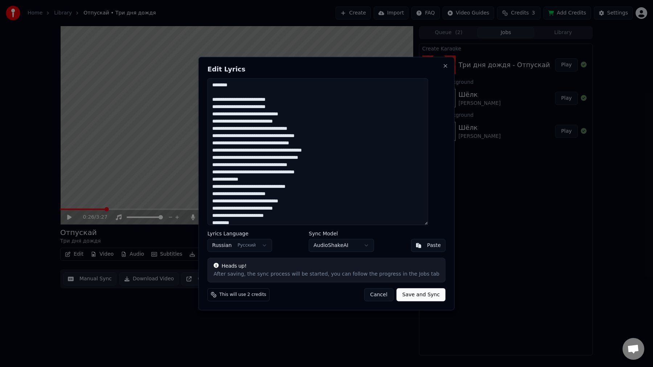
drag, startPoint x: 294, startPoint y: 108, endPoint x: 221, endPoint y: 90, distance: 75.8
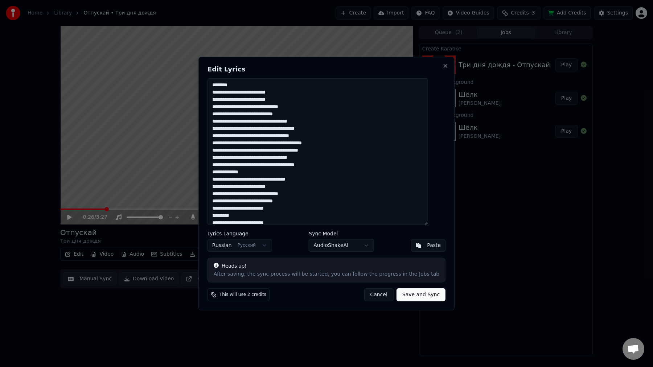
click at [303, 143] on textarea at bounding box center [318, 151] width 221 height 147
click at [311, 185] on textarea at bounding box center [318, 151] width 221 height 147
paste textarea "**********"
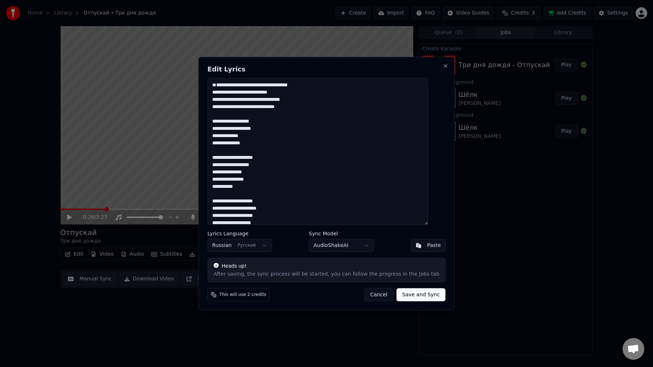
scroll to position [313, 0]
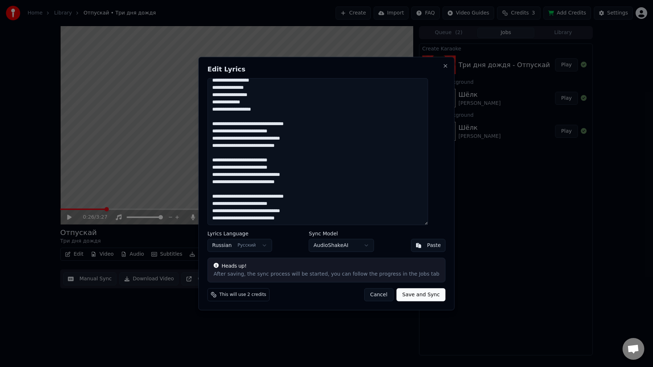
click at [409, 297] on button "Save and Sync" at bounding box center [421, 294] width 49 height 13
type textarea "**********"
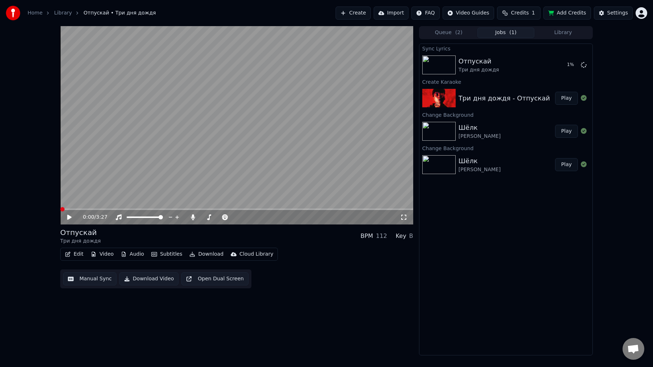
click at [60, 211] on span at bounding box center [62, 209] width 4 height 4
click at [67, 218] on icon at bounding box center [74, 217] width 17 height 6
click at [70, 218] on icon at bounding box center [74, 217] width 17 height 6
click at [561, 65] on button "Play" at bounding box center [566, 64] width 23 height 13
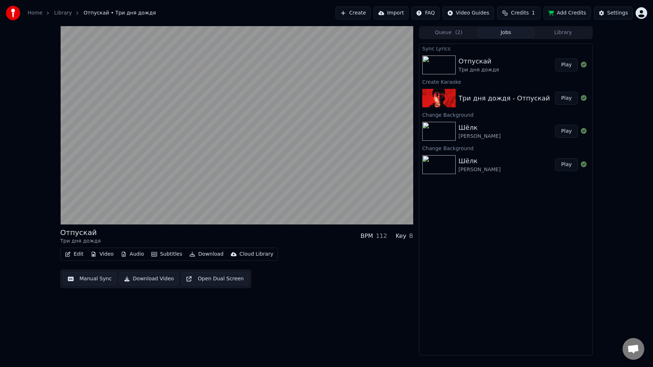
click at [104, 255] on button "Video" at bounding box center [102, 254] width 29 height 10
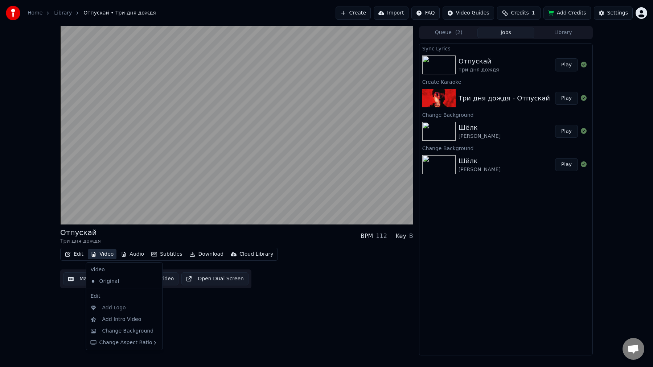
click at [302, 273] on div "Edit Video Audio Subtitles Download Cloud Library Manual Sync Download Video Op…" at bounding box center [236, 268] width 353 height 41
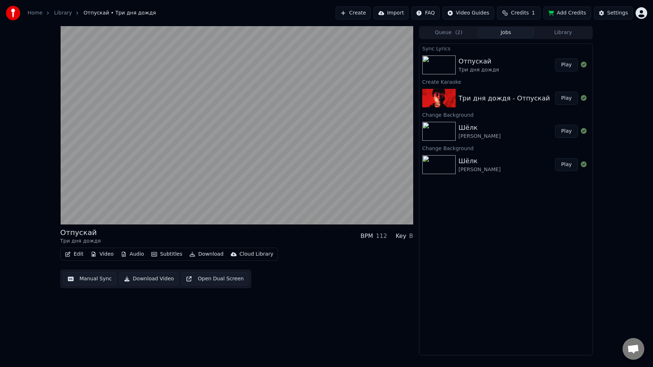
click at [161, 254] on button "Subtitles" at bounding box center [166, 254] width 37 height 10
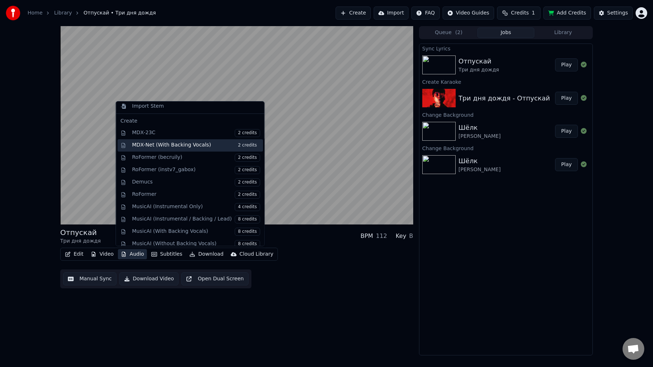
scroll to position [74, 0]
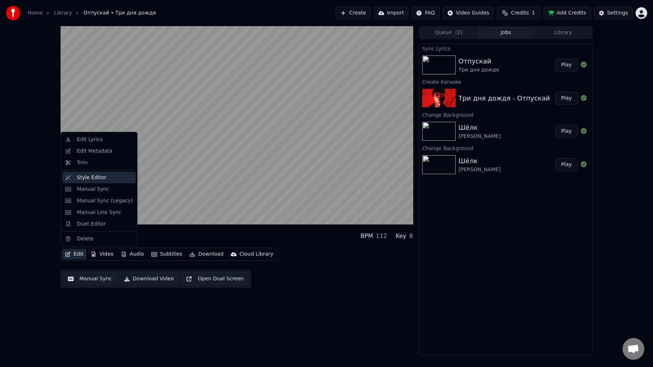
click at [109, 177] on div "Style Editor" at bounding box center [105, 177] width 56 height 7
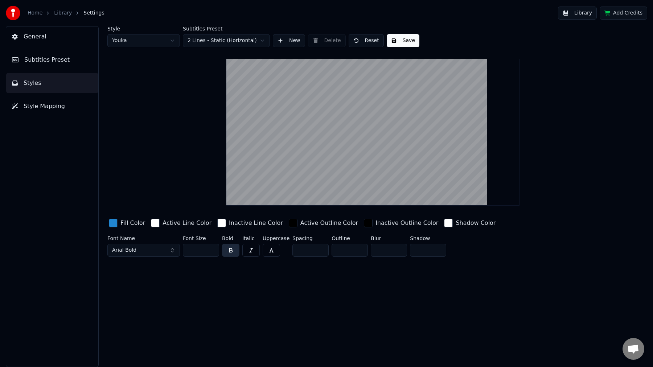
click at [146, 40] on html "Home Library Settings Library Add Credits General Subtitles Preset Styles Style…" at bounding box center [326, 183] width 653 height 367
type input "*"
click at [228, 40] on html "Home Library Settings Library Add Credits General Subtitles Preset Styles Style…" at bounding box center [326, 183] width 653 height 367
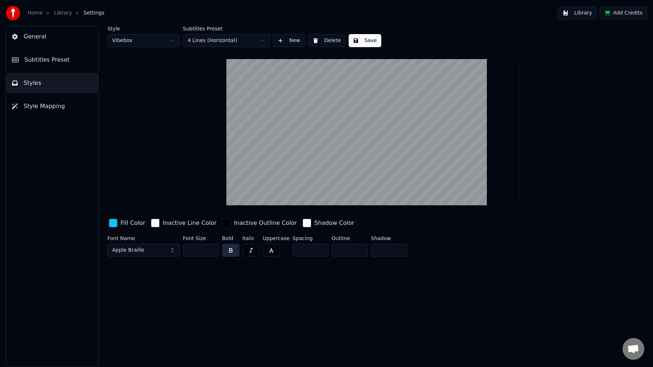
click at [217, 34] on html "Home Library Settings Library Add Credits General Subtitles Preset Styles Style…" at bounding box center [326, 183] width 653 height 367
click at [223, 42] on html "Home Library Settings Library Add Credits General Subtitles Preset Styles Style…" at bounding box center [326, 183] width 653 height 367
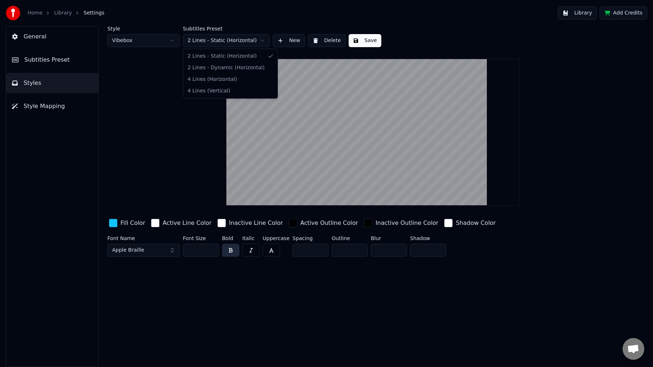
click at [218, 154] on html "Home Library Settings Library Add Credits General Subtitles Preset Styles Style…" at bounding box center [326, 183] width 653 height 367
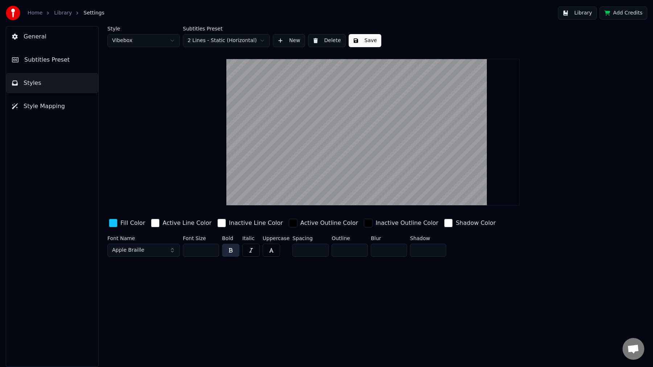
click at [73, 63] on button "Subtitles Preset" at bounding box center [52, 60] width 92 height 20
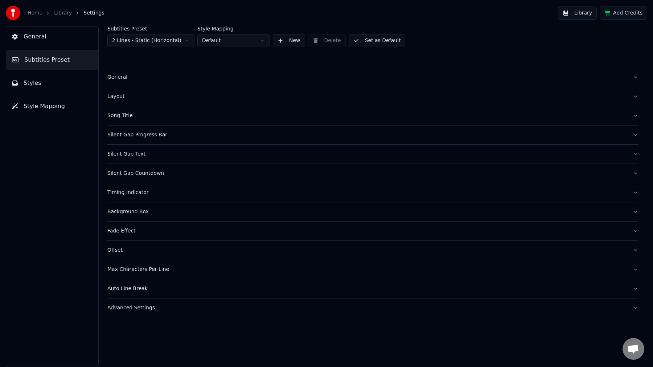
click at [222, 44] on html "Home Library Settings Library Add Credits General Subtitles Preset Styles Style…" at bounding box center [326, 183] width 653 height 367
click at [144, 76] on div "General" at bounding box center [367, 77] width 520 height 7
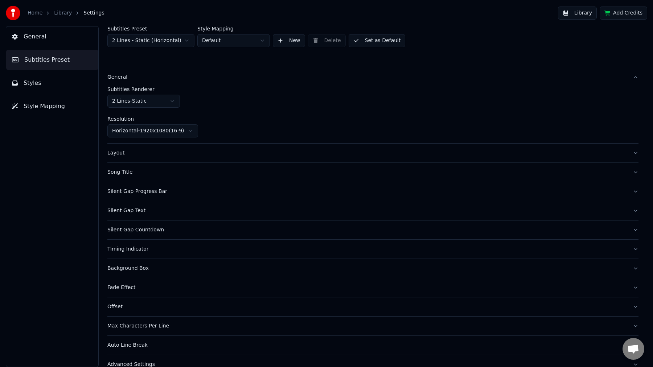
click at [122, 152] on div "Layout" at bounding box center [367, 152] width 520 height 7
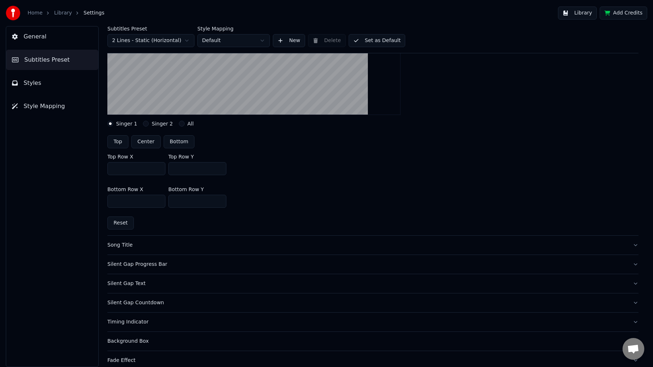
scroll to position [167, 0]
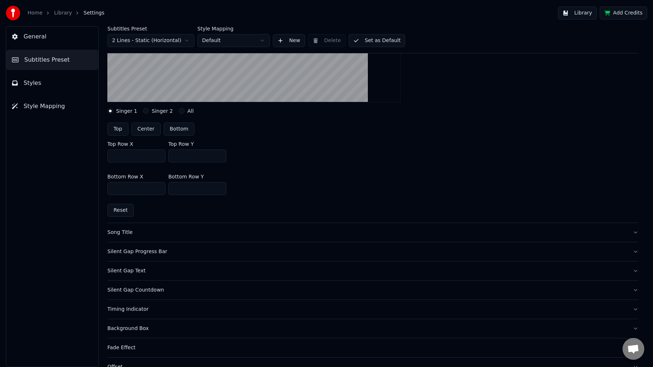
click at [125, 233] on div "Song Title" at bounding box center [367, 232] width 520 height 7
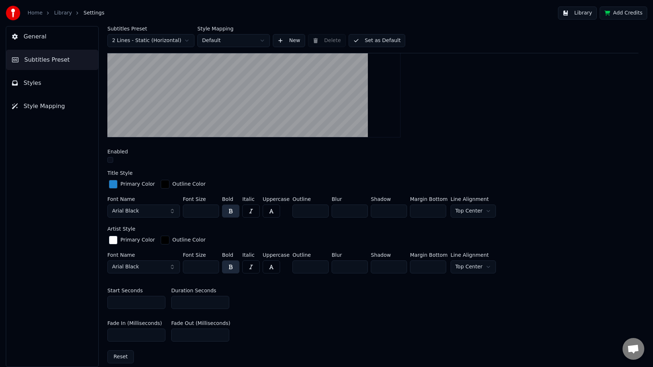
scroll to position [150, 0]
click at [307, 212] on input "*" at bounding box center [310, 211] width 36 height 13
type input "*"
click at [188, 173] on div "Title Style" at bounding box center [372, 173] width 531 height 5
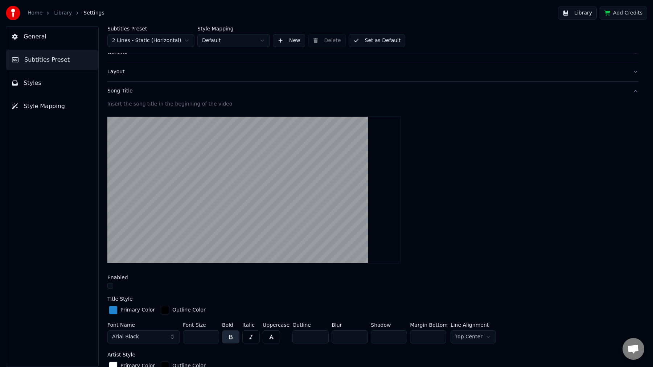
scroll to position [0, 0]
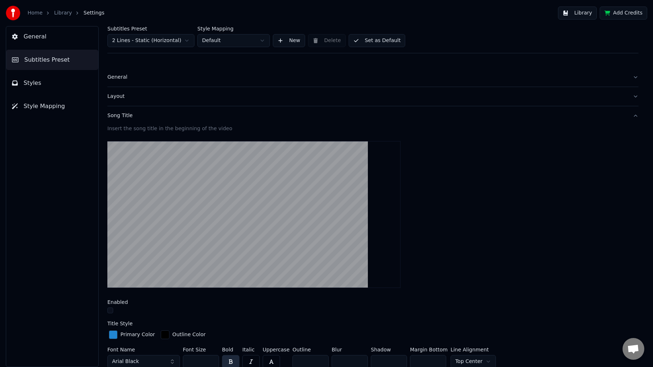
click at [116, 116] on div "Song Title" at bounding box center [367, 115] width 520 height 7
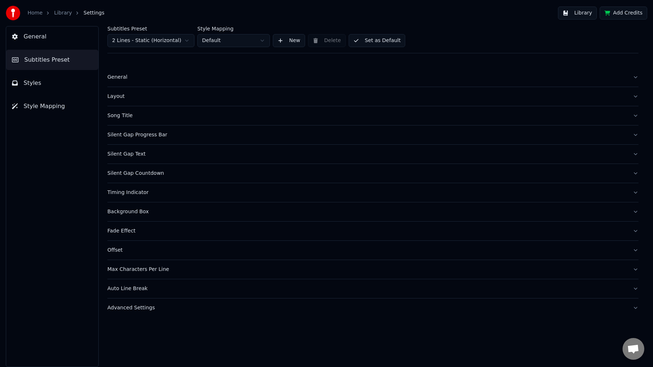
click at [154, 137] on div "Silent Gap Progress Bar" at bounding box center [367, 134] width 520 height 7
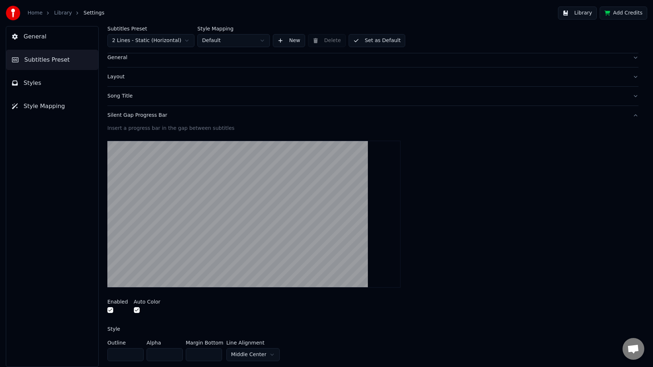
scroll to position [25, 0]
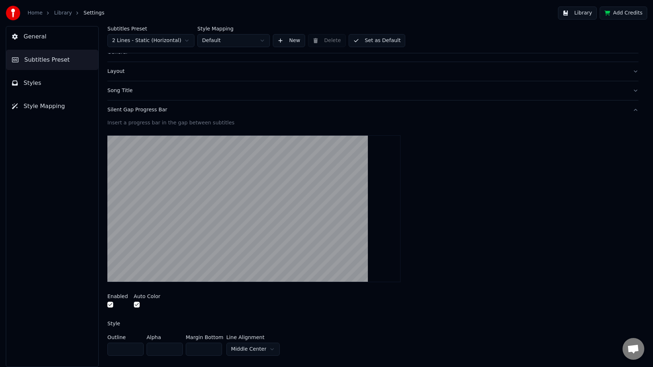
click at [195, 201] on video at bounding box center [253, 208] width 293 height 147
click at [110, 305] on button "button" at bounding box center [110, 305] width 6 height 6
click at [134, 307] on button "button" at bounding box center [137, 305] width 6 height 6
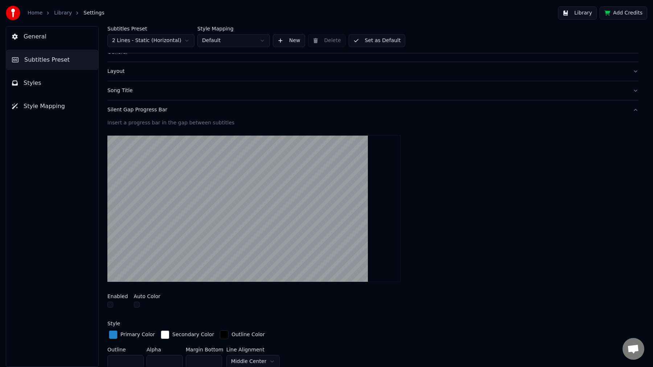
click at [111, 306] on button "button" at bounding box center [110, 305] width 6 height 6
click at [145, 110] on div "Silent Gap Progress Bar" at bounding box center [367, 109] width 520 height 7
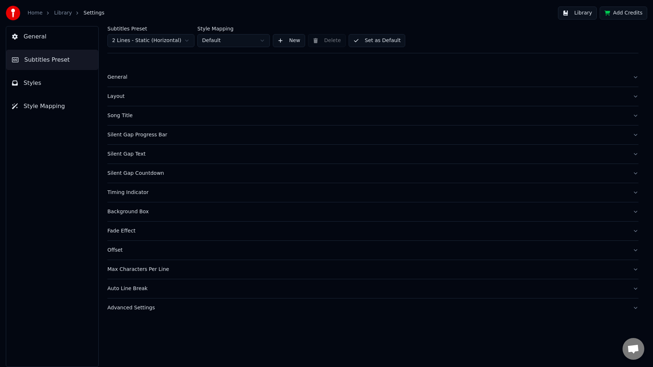
click at [133, 157] on div "Silent Gap Text" at bounding box center [367, 154] width 520 height 7
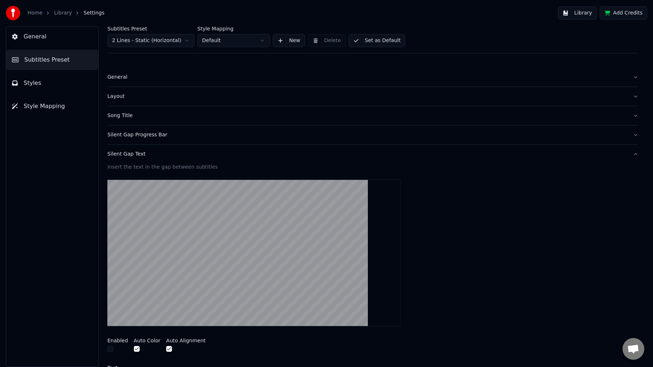
click at [135, 155] on div "Silent Gap Text" at bounding box center [367, 154] width 520 height 7
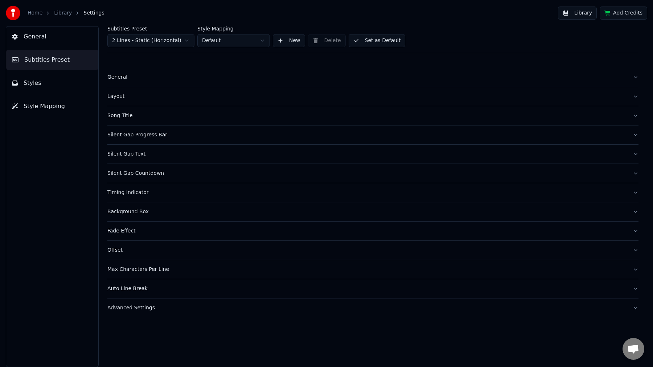
click at [144, 175] on div "Silent Gap Countdown" at bounding box center [367, 173] width 520 height 7
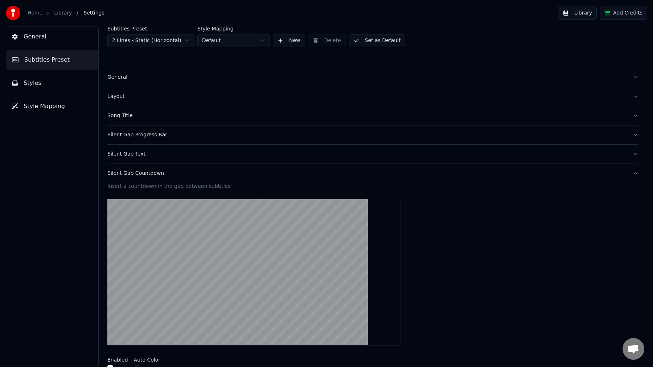
click at [132, 154] on div "Silent Gap Text" at bounding box center [367, 154] width 520 height 7
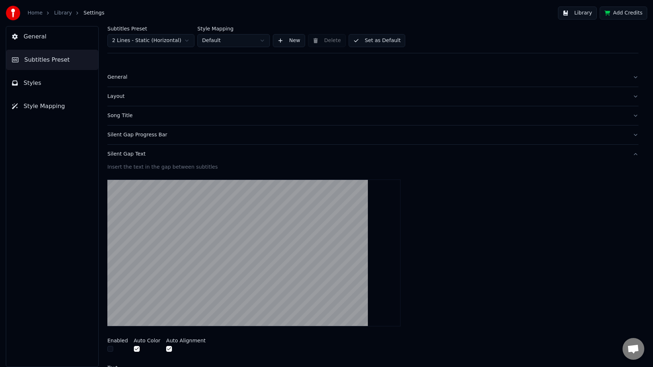
click at [132, 154] on div "Silent Gap Text" at bounding box center [367, 154] width 520 height 7
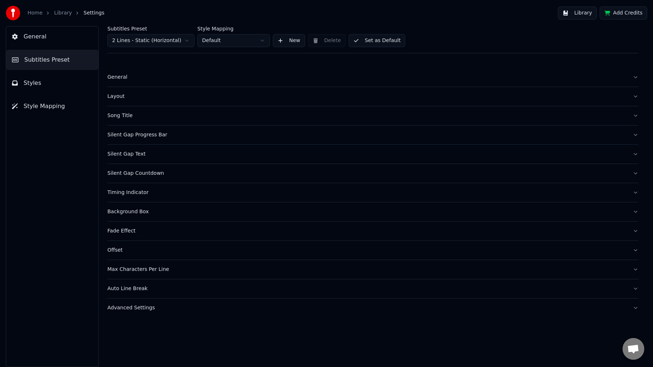
click at [143, 173] on div "Silent Gap Countdown" at bounding box center [367, 173] width 520 height 7
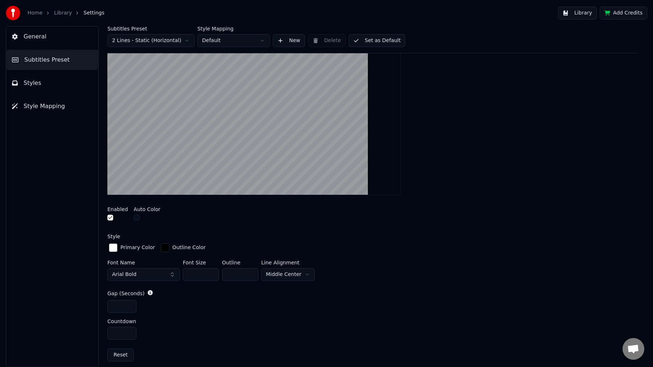
scroll to position [151, 0]
click at [230, 270] on input "*" at bounding box center [240, 274] width 36 height 13
type input "*"
click at [229, 295] on div "Gap (Seconds)" at bounding box center [372, 293] width 531 height 7
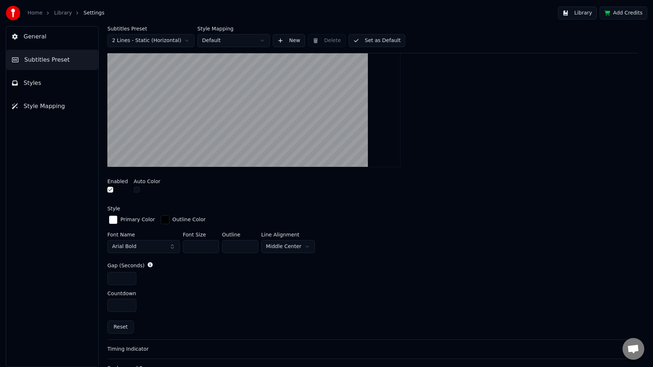
scroll to position [177, 0]
click at [152, 246] on button "Arial Bold" at bounding box center [143, 248] width 73 height 13
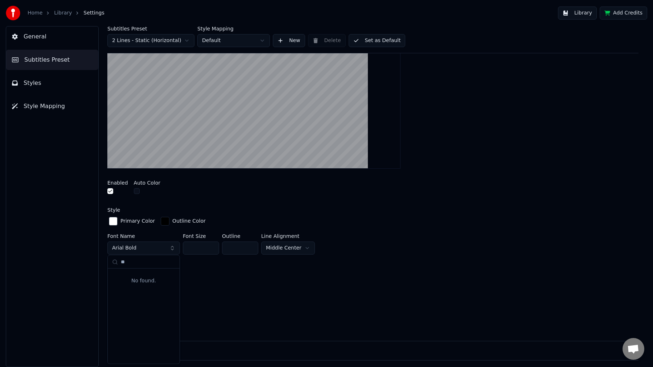
type input "*"
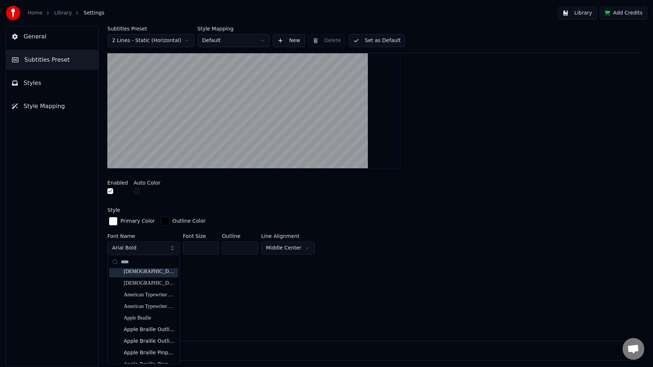
scroll to position [41, 0]
type input "****"
click at [160, 317] on div "Apple Braille" at bounding box center [150, 315] width 52 height 7
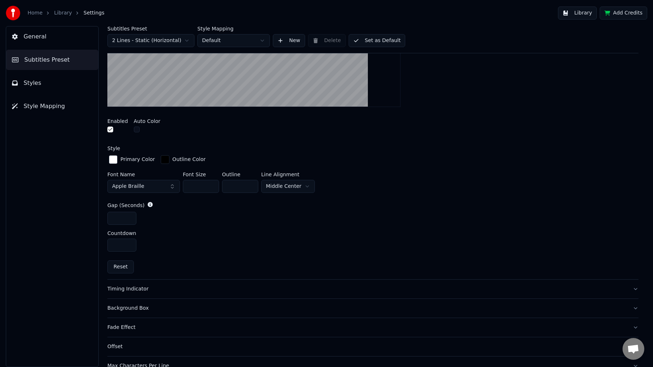
scroll to position [241, 0]
click at [148, 287] on div "Timing Indicator" at bounding box center [367, 287] width 520 height 7
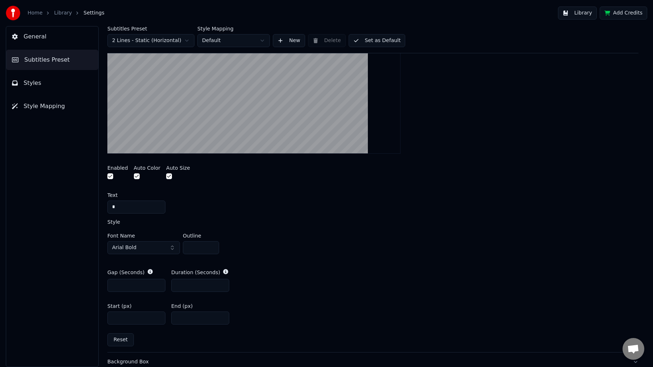
scroll to position [221, 0]
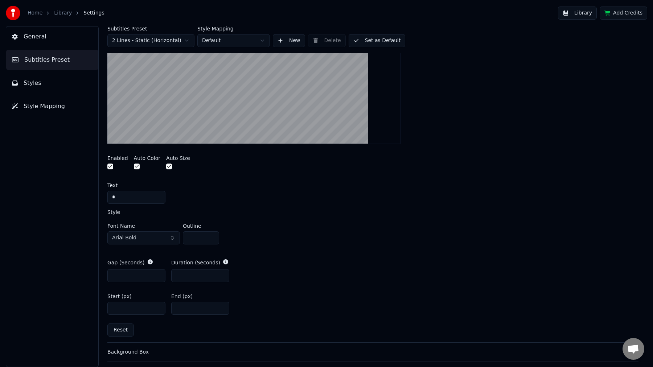
click at [199, 238] on input "*" at bounding box center [201, 237] width 36 height 13
type input "*"
click at [249, 222] on div "Font Name Arial Bold Outline *" at bounding box center [372, 233] width 531 height 30
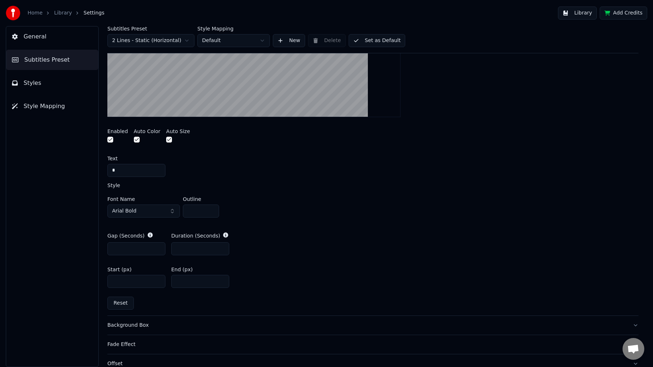
scroll to position [254, 0]
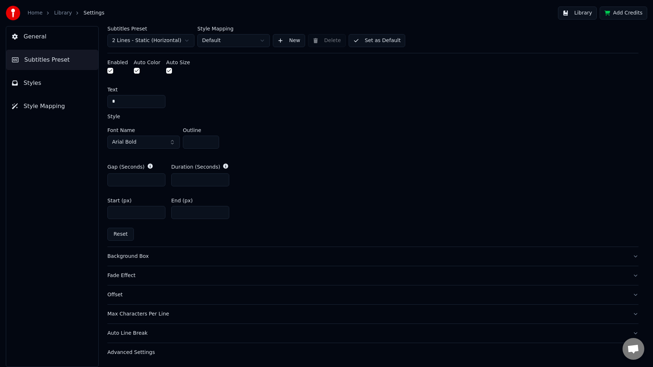
click at [140, 256] on div "Background Box" at bounding box center [367, 256] width 520 height 7
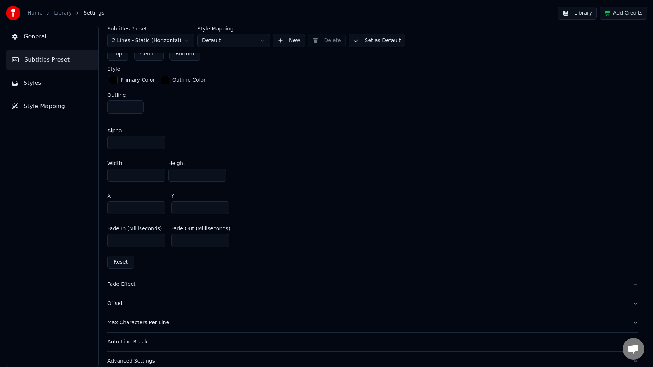
scroll to position [390, 0]
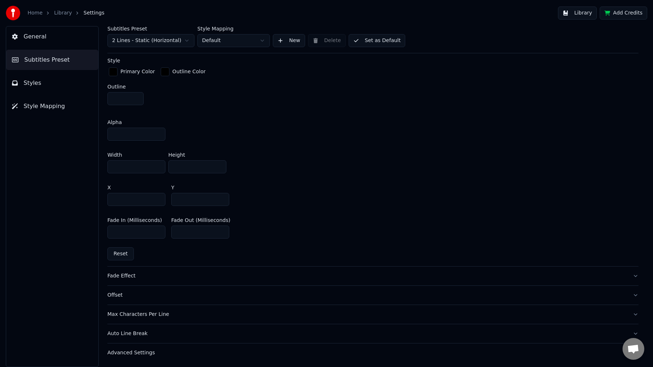
click at [131, 290] on button "Offset" at bounding box center [372, 295] width 531 height 19
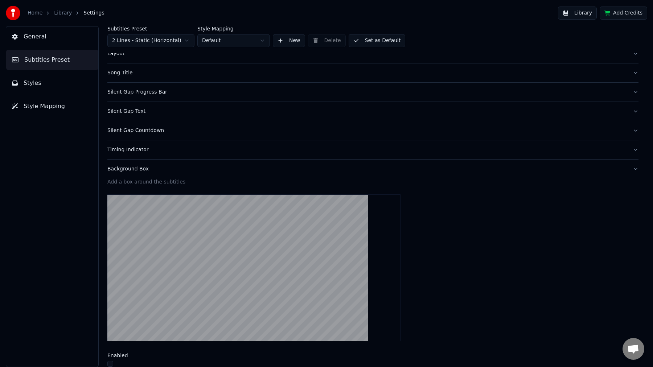
scroll to position [42, 0]
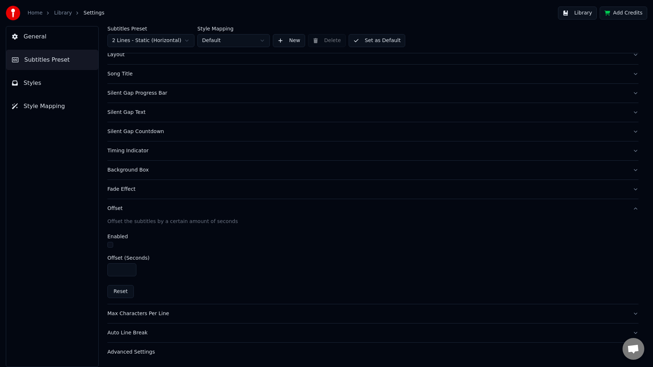
click at [160, 317] on button "Max Characters Per Line" at bounding box center [372, 313] width 531 height 19
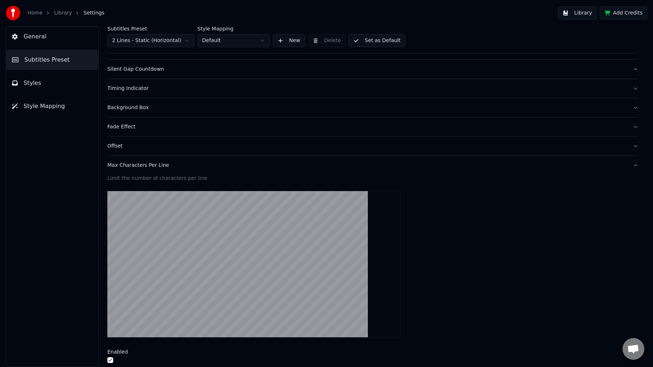
scroll to position [87, 0]
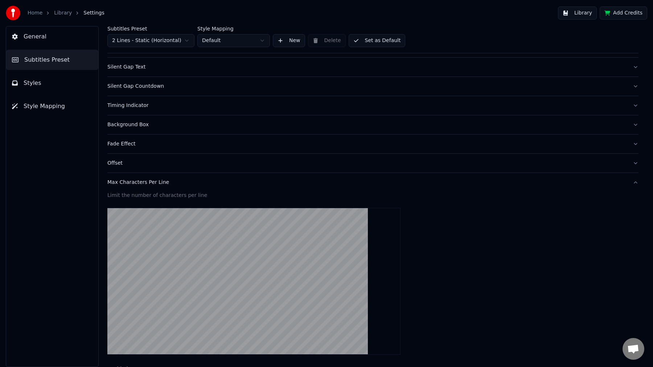
click at [156, 184] on div "Max Characters Per Line" at bounding box center [367, 182] width 520 height 7
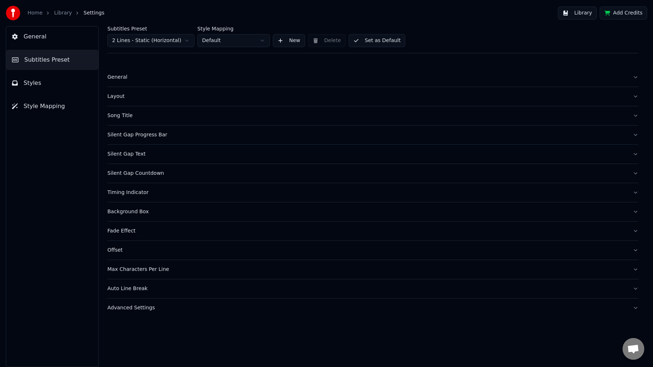
click at [142, 290] on div "Auto Line Break" at bounding box center [367, 288] width 520 height 7
click at [142, 311] on div "Advanced Settings" at bounding box center [367, 307] width 520 height 7
click at [135, 101] on button "Layout" at bounding box center [372, 96] width 531 height 19
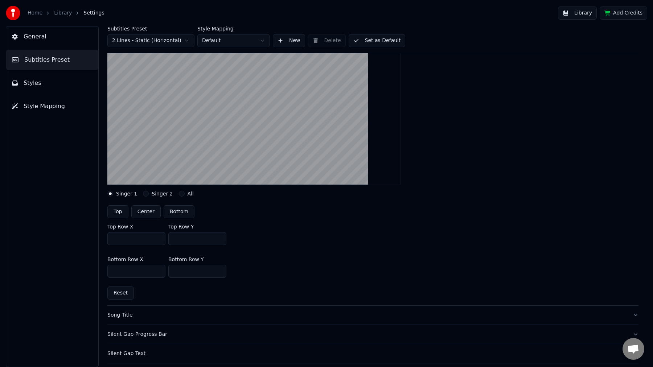
scroll to position [84, 0]
click at [151, 212] on button "Center" at bounding box center [145, 211] width 29 height 13
type input "***"
click at [120, 211] on button "Top" at bounding box center [117, 211] width 21 height 13
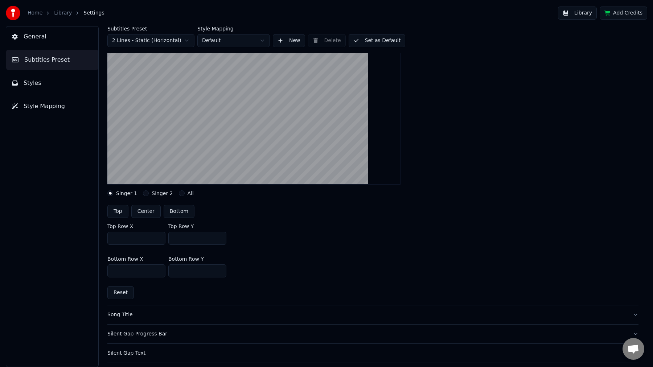
type input "***"
click at [144, 214] on button "Center" at bounding box center [145, 211] width 29 height 13
type input "***"
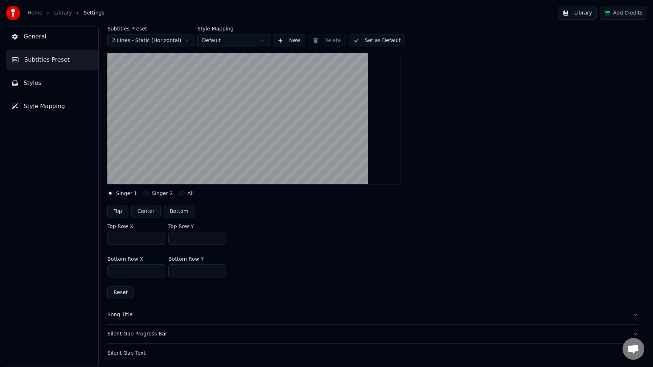
click at [143, 238] on input "***" at bounding box center [136, 238] width 58 height 13
type input "****"
click at [131, 270] on input "***" at bounding box center [136, 270] width 58 height 13
type input "****"
click at [273, 255] on div "Bottom Row X **** Bottom Row Y ***" at bounding box center [372, 267] width 531 height 33
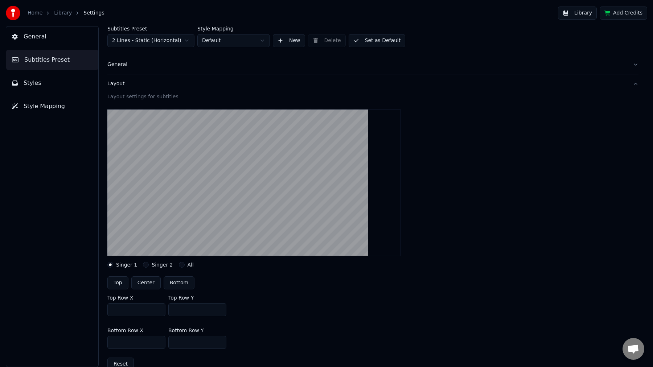
scroll to position [0, 0]
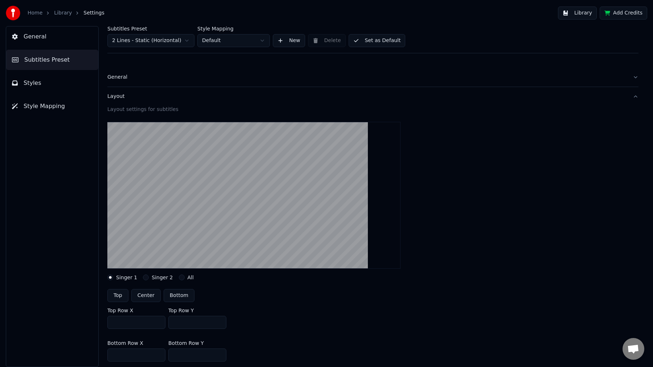
click at [135, 93] on div "Layout" at bounding box center [367, 96] width 520 height 7
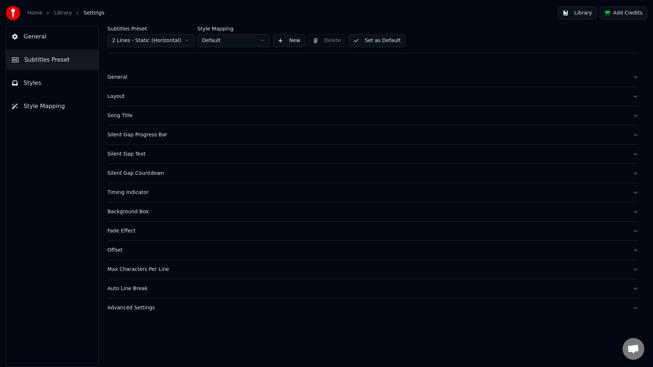
click at [150, 149] on button "Silent Gap Text" at bounding box center [372, 154] width 531 height 19
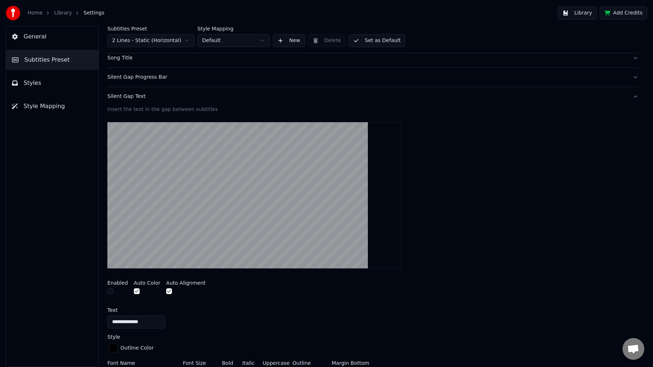
scroll to position [51, 0]
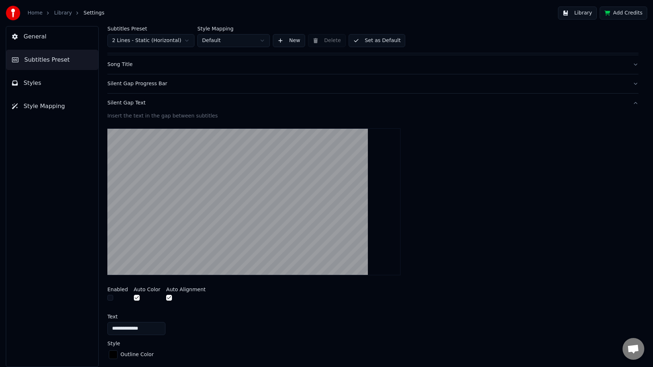
click at [127, 100] on div "Silent Gap Text" at bounding box center [367, 102] width 520 height 7
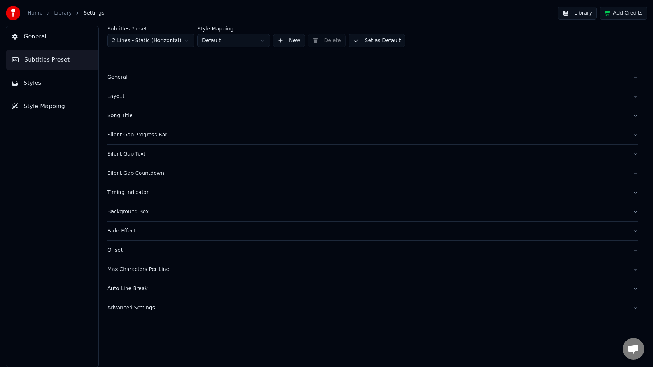
click at [121, 83] on button "General" at bounding box center [372, 77] width 531 height 19
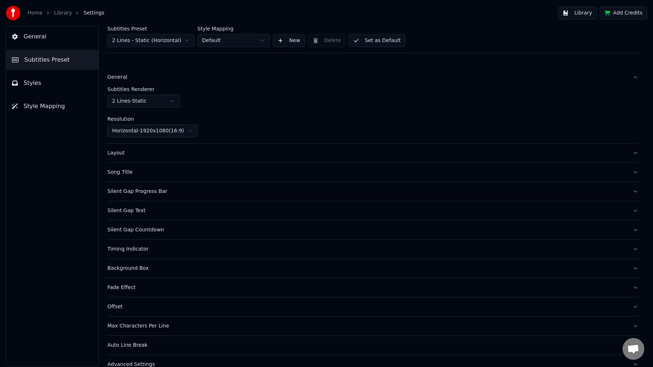
click at [121, 83] on button "General" at bounding box center [372, 77] width 531 height 19
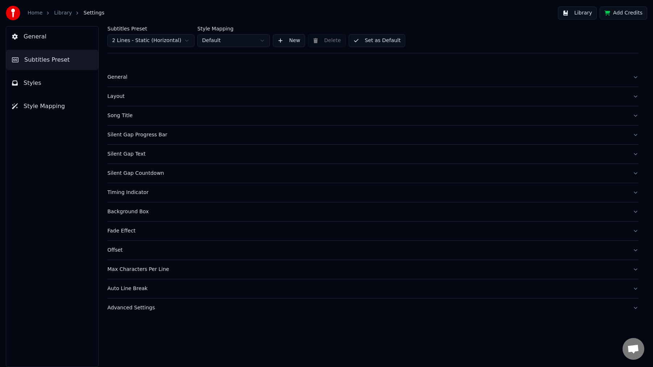
click at [121, 99] on div "Layout" at bounding box center [367, 96] width 520 height 7
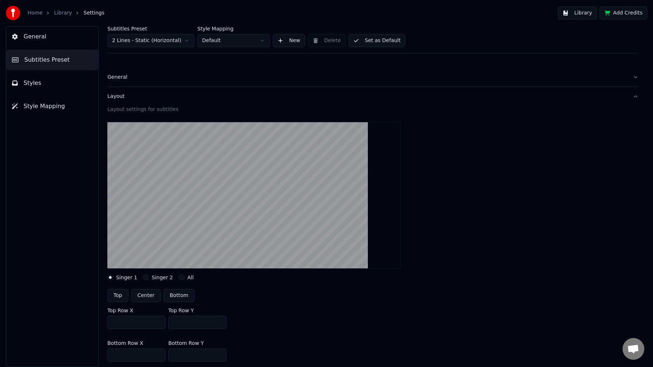
click at [121, 99] on div "Layout" at bounding box center [367, 96] width 520 height 7
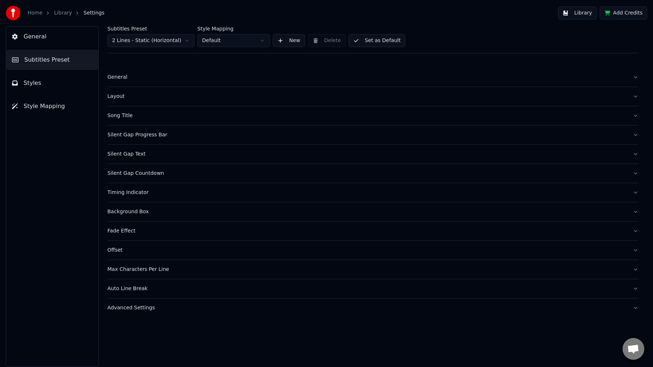
click at [53, 83] on button "Styles" at bounding box center [52, 83] width 92 height 20
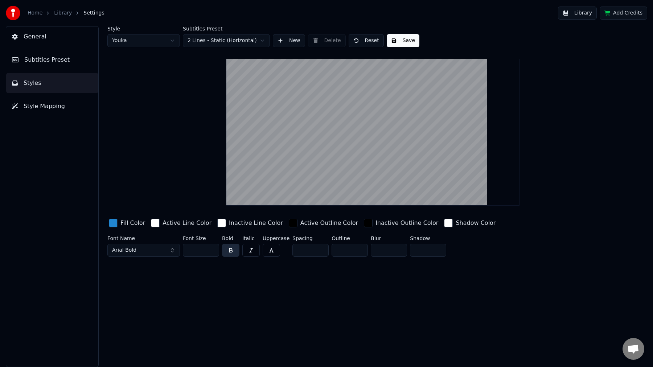
click at [1, 54] on div "General Subtitles Preset Styles Style Mapping" at bounding box center [46, 196] width 93 height 341
click at [27, 60] on span "Subtitles Preset" at bounding box center [46, 60] width 45 height 9
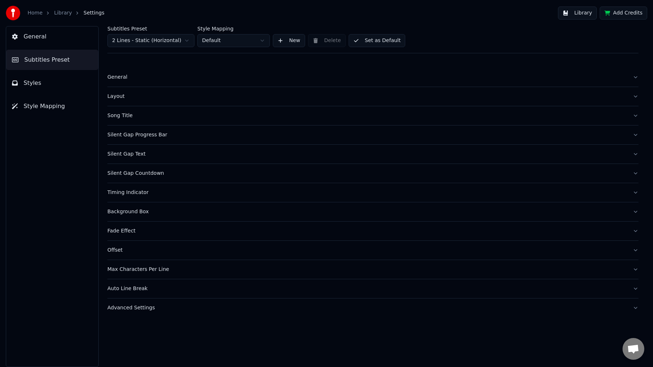
click at [45, 85] on button "Styles" at bounding box center [52, 83] width 92 height 20
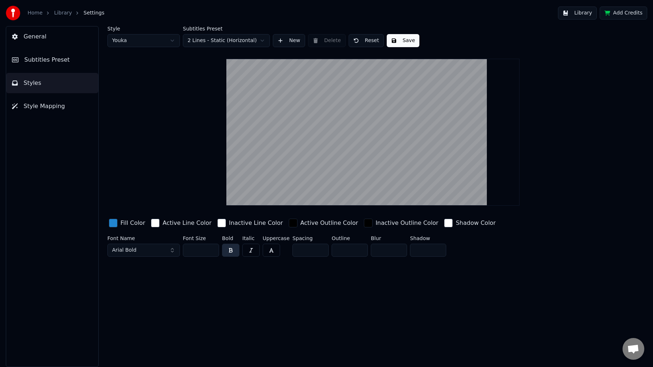
click at [200, 245] on input "**" at bounding box center [201, 250] width 36 height 13
click at [138, 251] on button "Arial Bold" at bounding box center [143, 250] width 73 height 13
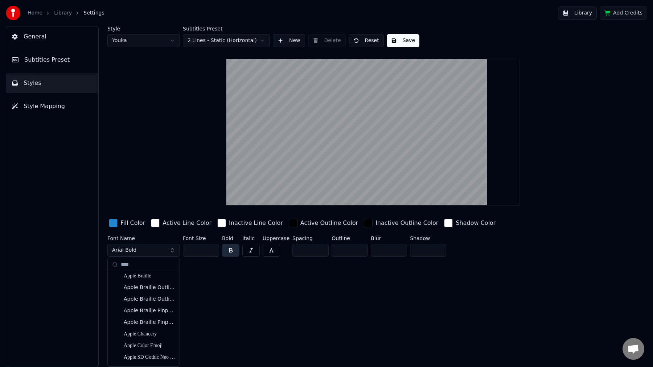
scroll to position [85, 0]
type input "****"
click at [150, 312] on div "Apple Braille Pinpoint 6 Dot" at bounding box center [150, 310] width 52 height 7
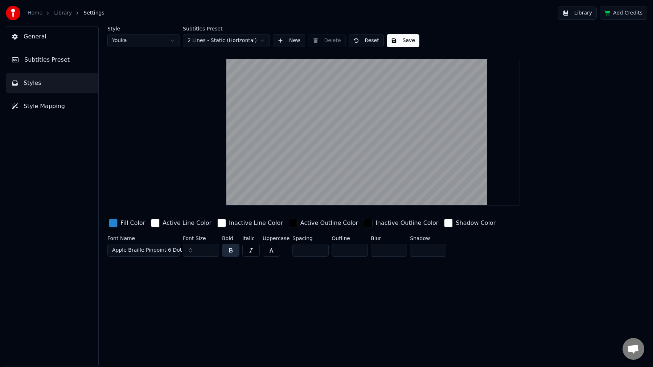
click at [145, 248] on span "Apple Braille Pinpoint 6 Dot" at bounding box center [147, 250] width 70 height 7
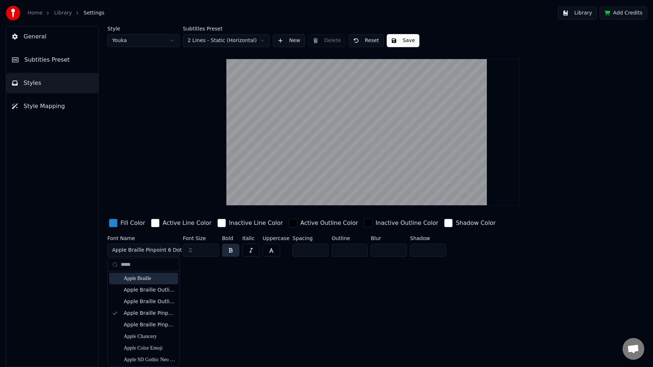
type input "*****"
click at [152, 280] on div "Apple Braille" at bounding box center [150, 278] width 52 height 7
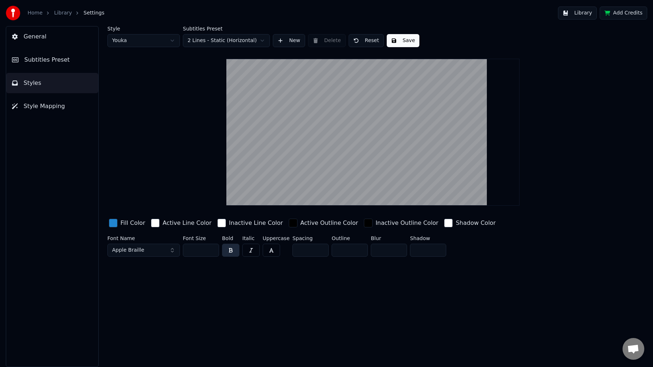
click at [195, 247] on input "**" at bounding box center [201, 250] width 36 height 13
type input "*"
click at [146, 41] on html "Home Library Settings Library Add Credits General Subtitles Preset Styles Style…" at bounding box center [326, 183] width 653 height 367
type input "**"
type input "*"
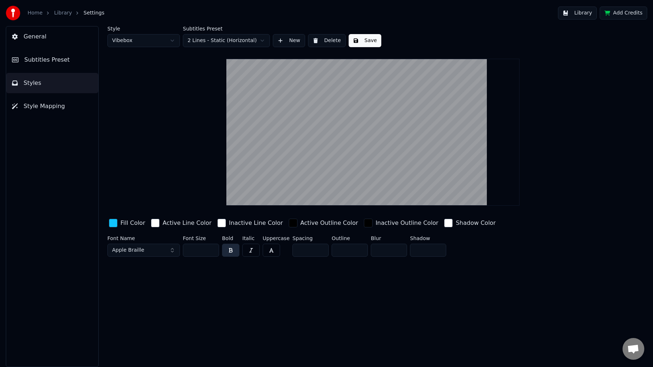
click at [198, 250] on input "**" at bounding box center [201, 250] width 36 height 13
type input "*"
type input "**"
click at [230, 249] on button "button" at bounding box center [230, 250] width 17 height 13
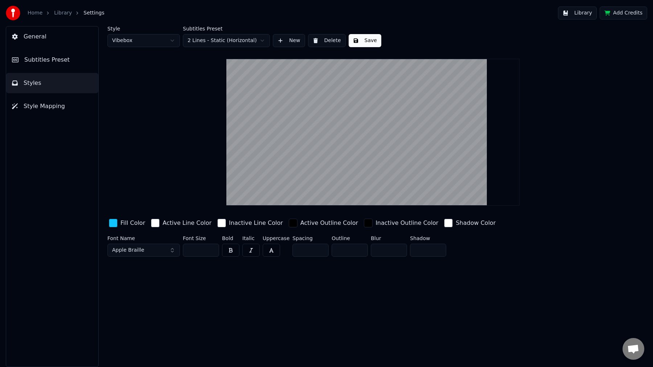
click at [363, 40] on button "Save" at bounding box center [365, 40] width 33 height 13
click at [51, 99] on button "Style Mapping" at bounding box center [52, 106] width 92 height 20
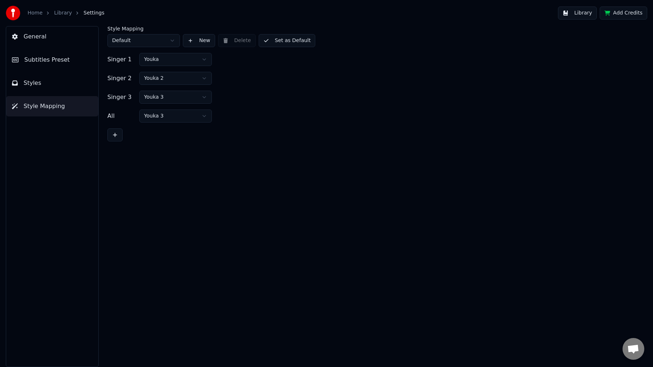
click at [162, 59] on html "Home Library Settings Library Add Credits General Subtitles Preset Styles Style…" at bounding box center [326, 183] width 653 height 367
click at [269, 108] on div "Singer 1 Vibebox Singer 2 Youka 2 Singer 3 Youka 3 All Youka 3" at bounding box center [372, 97] width 531 height 89
click at [284, 32] on div "Style Mapping Default New Delete Set as Default" at bounding box center [372, 36] width 531 height 21
click at [278, 39] on button "Set as Default" at bounding box center [287, 40] width 57 height 13
click at [154, 45] on html "Home Library Settings Library Add Credits General Subtitles Preset Styles Style…" at bounding box center [326, 183] width 653 height 367
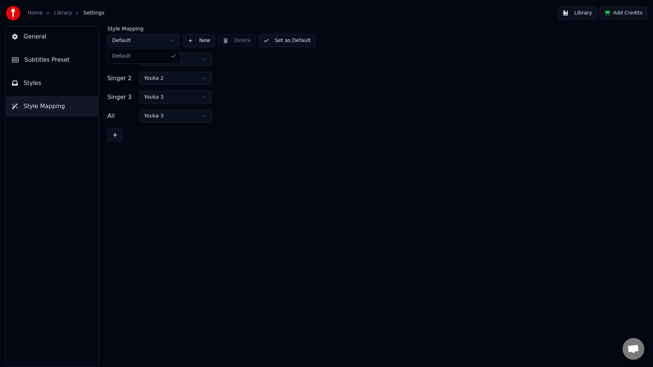
click at [154, 45] on html "Home Library Settings Library Add Credits General Subtitles Preset Styles Style…" at bounding box center [326, 183] width 653 height 367
click at [253, 111] on html "Home Library Settings Library Add Credits General Subtitles Preset Styles Style…" at bounding box center [326, 183] width 653 height 367
click at [156, 76] on html "Home Library Settings Library Add Credits General Subtitles Preset Styles Style…" at bounding box center [326, 183] width 653 height 367
click at [167, 102] on body "Home Library Settings Library Add Credits General Subtitles Preset Styles Style…" at bounding box center [326, 183] width 653 height 367
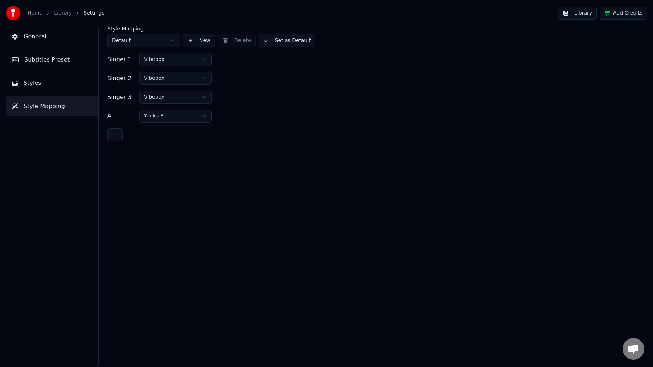
click at [172, 118] on html "Home Library Settings Library Add Credits General Subtitles Preset Styles Style…" at bounding box center [326, 183] width 653 height 367
click at [288, 41] on button "Set as Default" at bounding box center [287, 40] width 57 height 13
click at [58, 89] on button "Styles" at bounding box center [52, 83] width 92 height 20
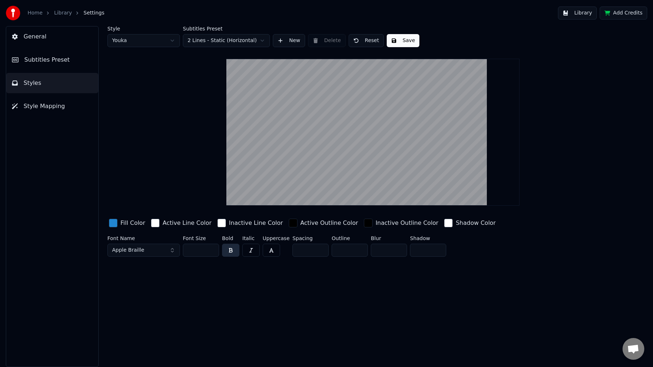
click at [164, 43] on html "Home Library Settings Library Add Credits General Subtitles Preset Styles Style…" at bounding box center [326, 183] width 653 height 367
type input "*"
click at [304, 250] on input "*" at bounding box center [310, 250] width 36 height 13
type input "*"
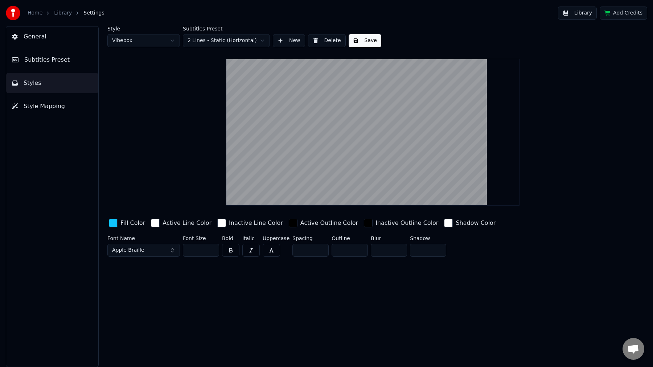
type input "*"
click at [349, 252] on input "*" at bounding box center [350, 250] width 36 height 13
type input "*"
click at [363, 40] on button "Save" at bounding box center [365, 40] width 33 height 13
click at [64, 63] on span "Subtitles Preset" at bounding box center [46, 60] width 45 height 9
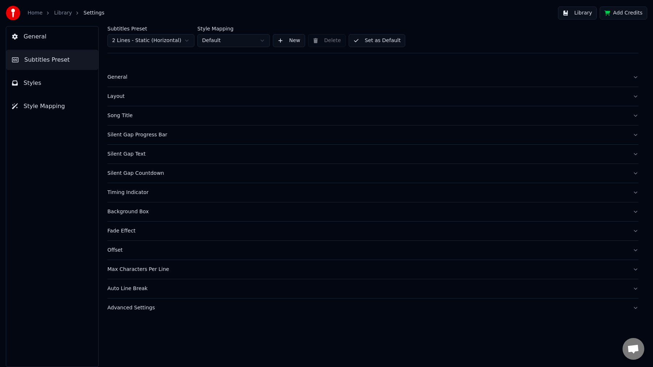
click at [118, 78] on div "General" at bounding box center [367, 77] width 520 height 7
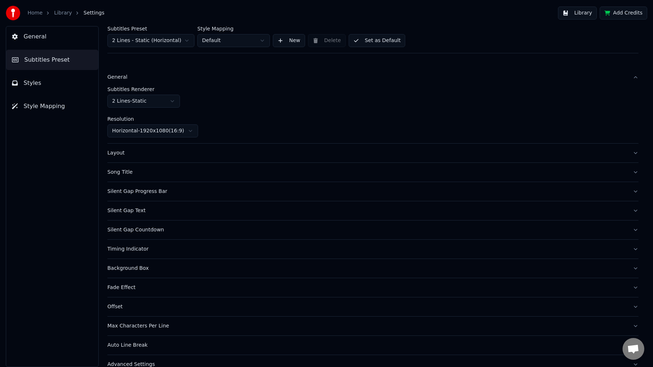
click at [130, 147] on button "Layout" at bounding box center [372, 153] width 531 height 19
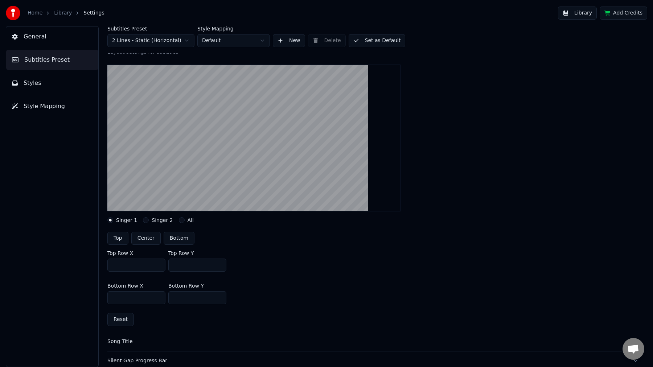
scroll to position [59, 0]
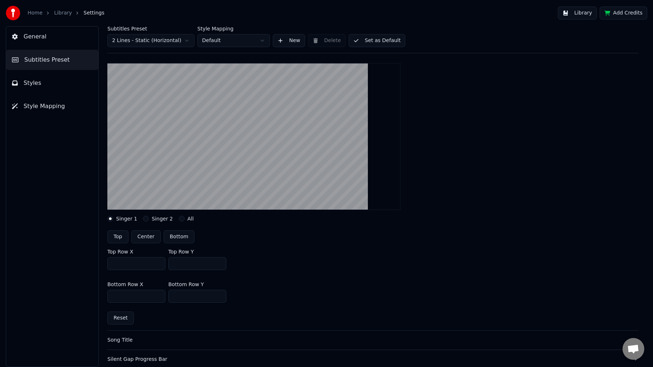
click at [133, 297] on input "****" at bounding box center [136, 296] width 58 height 13
click at [196, 295] on input "***" at bounding box center [197, 296] width 58 height 13
type input "***"
click at [272, 291] on div "Bottom Row X **** Bottom Row Y ***" at bounding box center [372, 292] width 531 height 33
click at [57, 45] on button "General" at bounding box center [52, 36] width 92 height 20
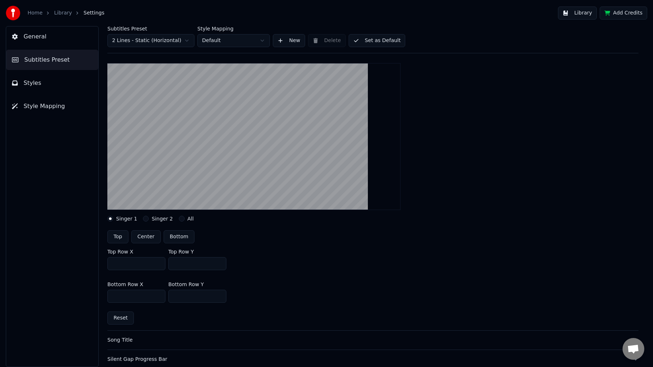
scroll to position [0, 0]
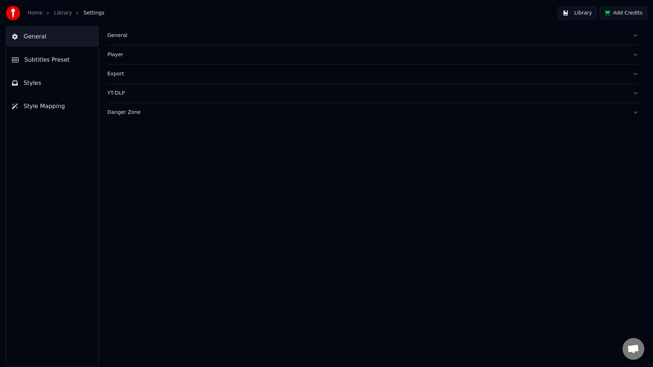
click at [61, 15] on link "Library" at bounding box center [63, 12] width 18 height 7
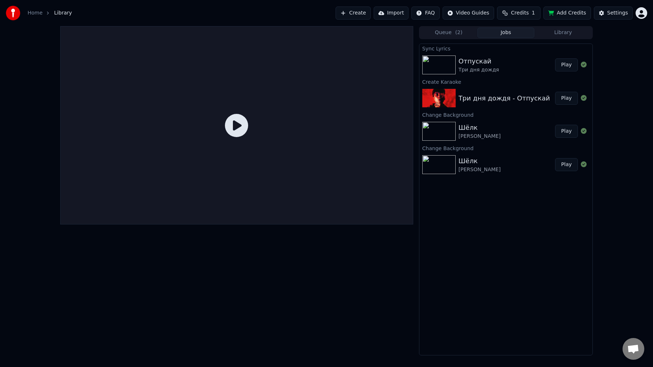
click at [534, 72] on div "Отпускай Три дня дождя" at bounding box center [507, 64] width 97 height 17
click at [575, 64] on button "Play" at bounding box center [566, 64] width 23 height 13
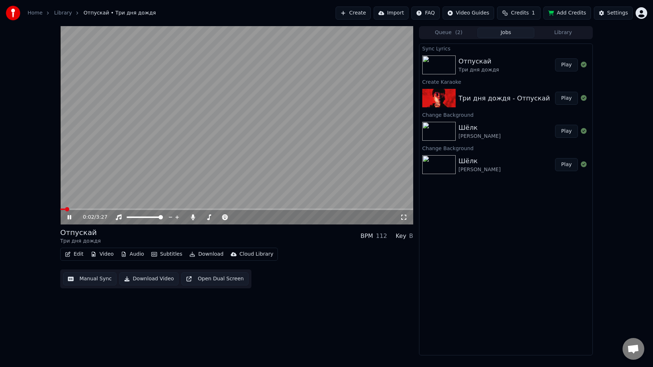
click at [118, 209] on span at bounding box center [236, 209] width 353 height 1
click at [69, 221] on div "1:22 / 3:27" at bounding box center [236, 217] width 353 height 15
click at [69, 218] on icon at bounding box center [74, 217] width 17 height 6
click at [81, 255] on button "Edit" at bounding box center [74, 254] width 24 height 10
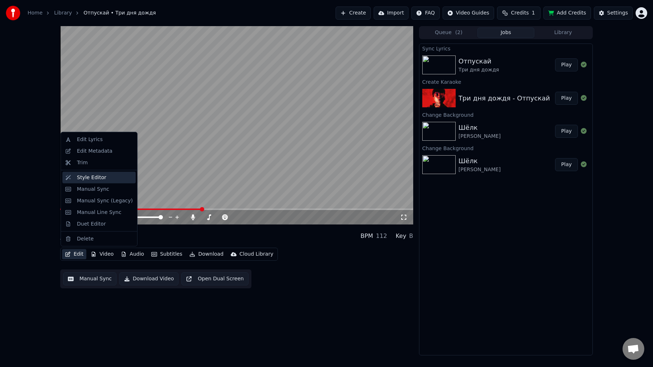
click at [104, 179] on div "Style Editor" at bounding box center [105, 177] width 56 height 7
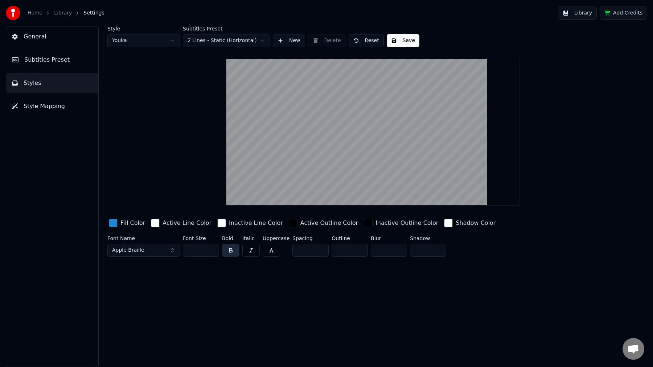
click at [197, 252] on input "**" at bounding box center [201, 250] width 36 height 13
type input "*"
click at [153, 41] on html "Home Library Settings Library Add Credits General Subtitles Preset Styles Style…" at bounding box center [326, 183] width 653 height 367
click at [199, 256] on input "**" at bounding box center [201, 250] width 36 height 13
type input "*"
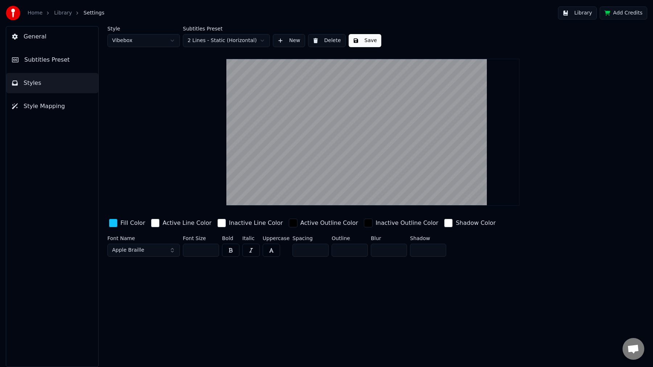
type input "**"
click at [250, 272] on div "Style Vibebox Subtitles Preset 2 Lines - Static (Horizontal) New Delete Save Fi…" at bounding box center [373, 196] width 560 height 341
click at [369, 44] on button "Save" at bounding box center [365, 40] width 33 height 13
click at [53, 60] on span "Subtitles Preset" at bounding box center [46, 60] width 45 height 9
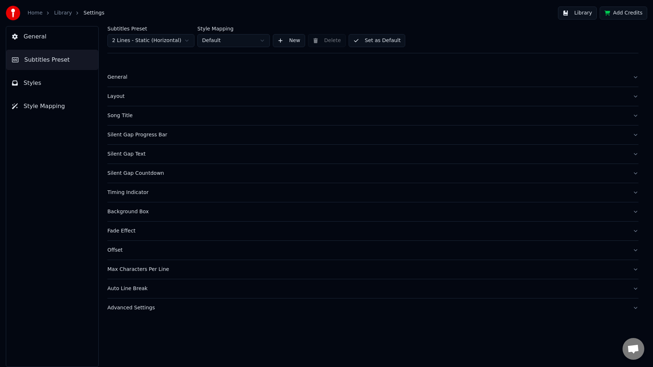
click at [118, 79] on div "General" at bounding box center [367, 77] width 520 height 7
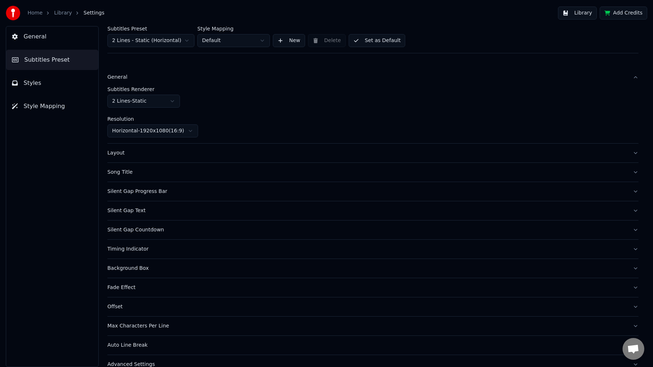
click at [118, 79] on div "General" at bounding box center [367, 77] width 520 height 7
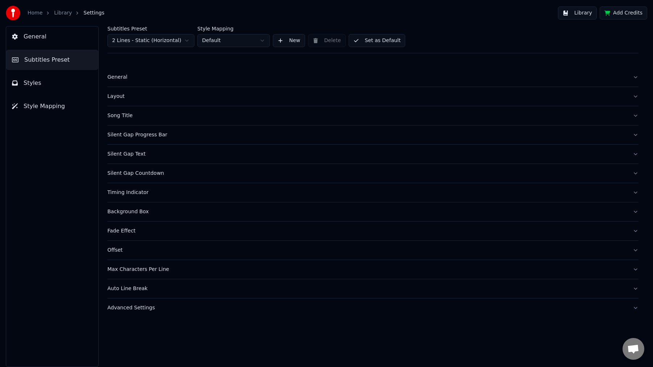
click at [117, 95] on div "Layout" at bounding box center [367, 96] width 520 height 7
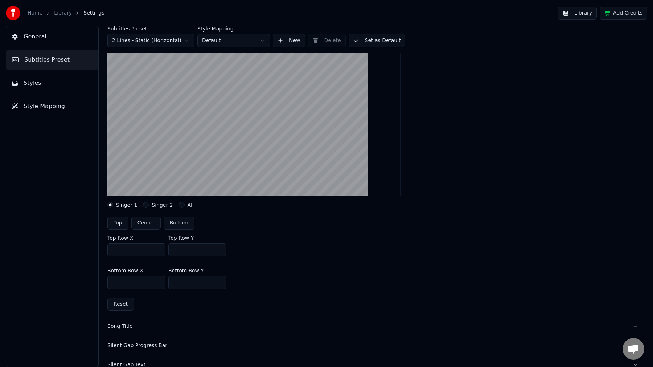
scroll to position [81, 0]
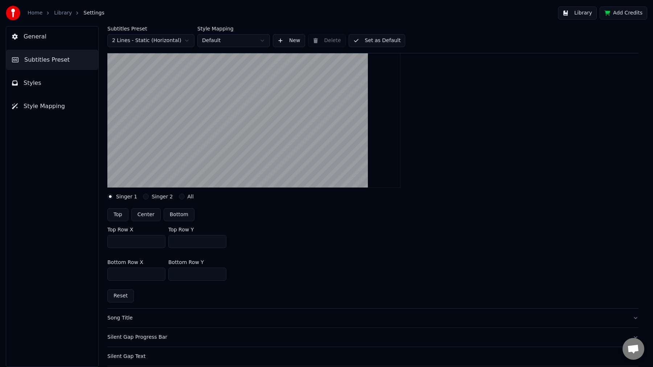
click at [143, 243] on input "****" at bounding box center [136, 241] width 58 height 13
type input "****"
click at [293, 260] on div "Bottom Row X **** Bottom Row Y ***" at bounding box center [372, 270] width 531 height 33
click at [55, 91] on button "Styles" at bounding box center [52, 83] width 92 height 20
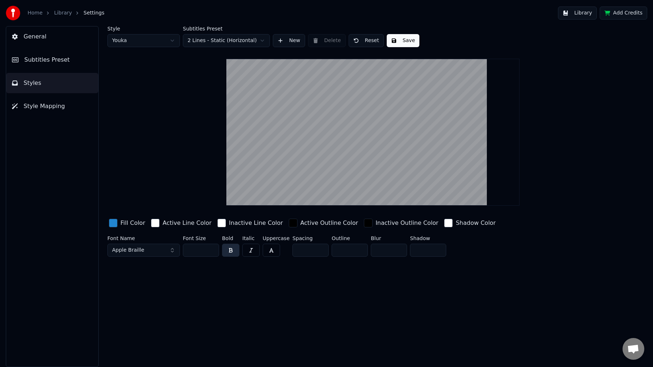
scroll to position [0, 0]
click at [152, 42] on html "Home Library Settings Library Add Credits General Subtitles Preset Styles Style…" at bounding box center [326, 183] width 653 height 367
click at [194, 250] on input "**" at bounding box center [201, 250] width 36 height 13
type input "*"
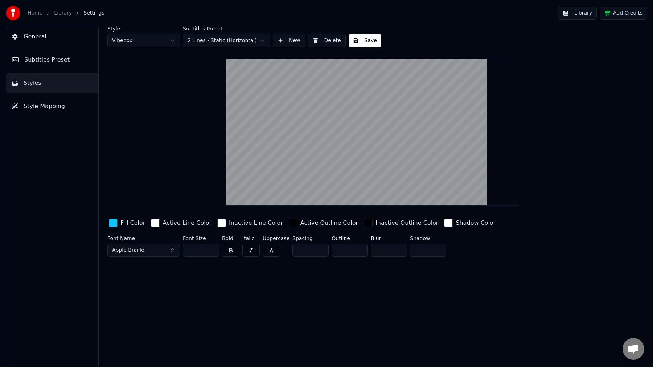
type input "*"
type input "**"
click at [365, 41] on button "Save" at bounding box center [365, 40] width 33 height 13
